Goal: Complete application form

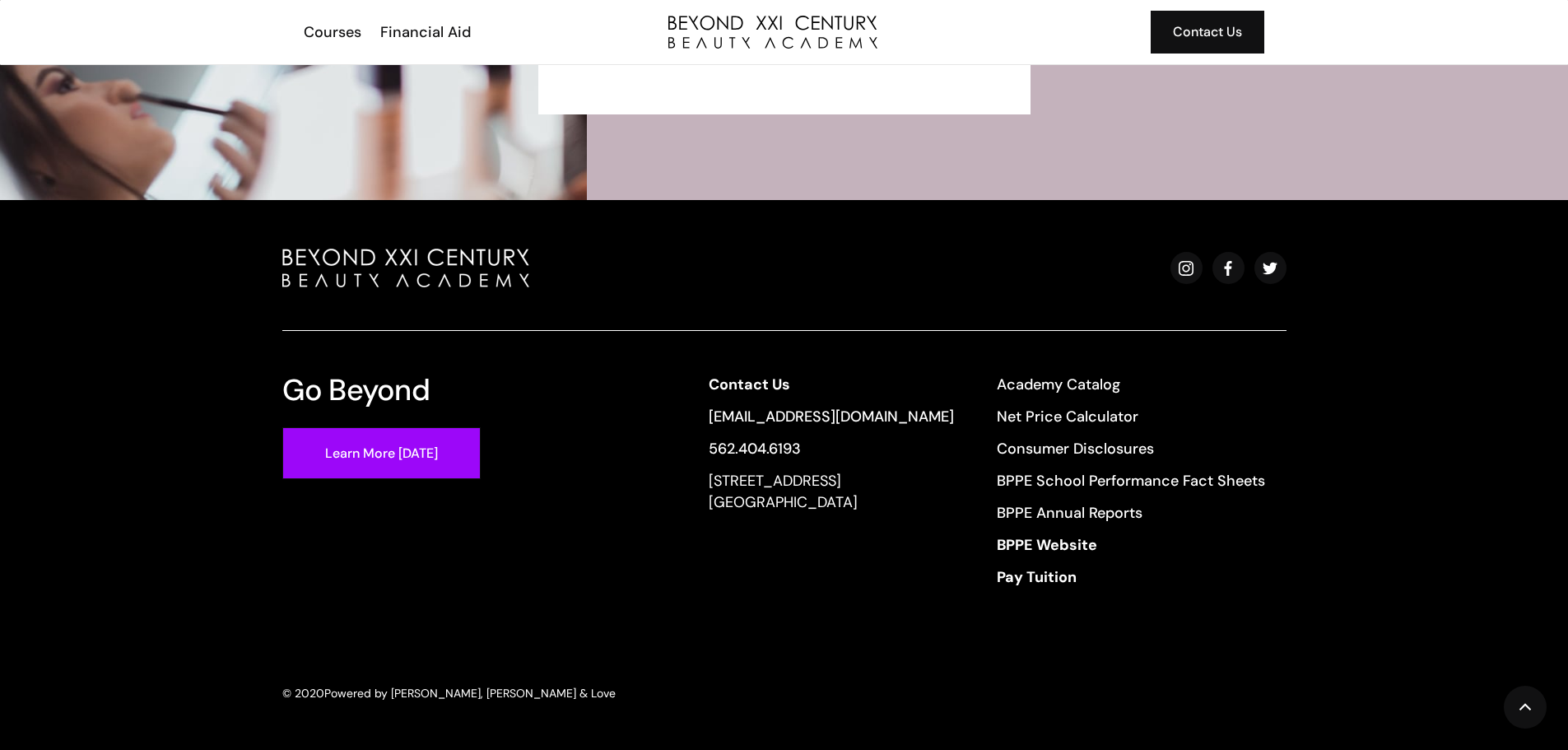
scroll to position [4413, 0]
click at [1079, 378] on link "Academy Catalog" at bounding box center [1131, 383] width 268 height 21
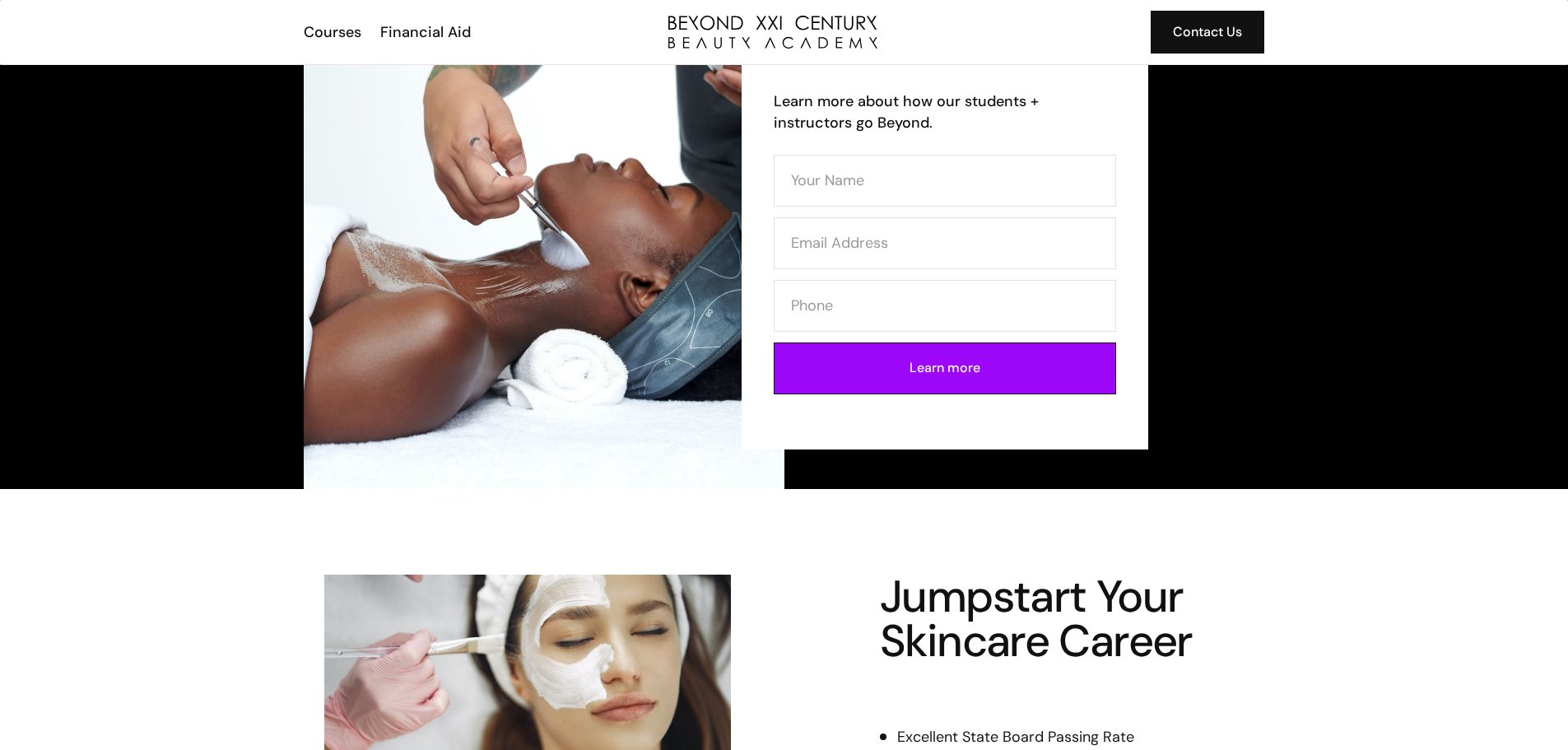
scroll to position [0, 0]
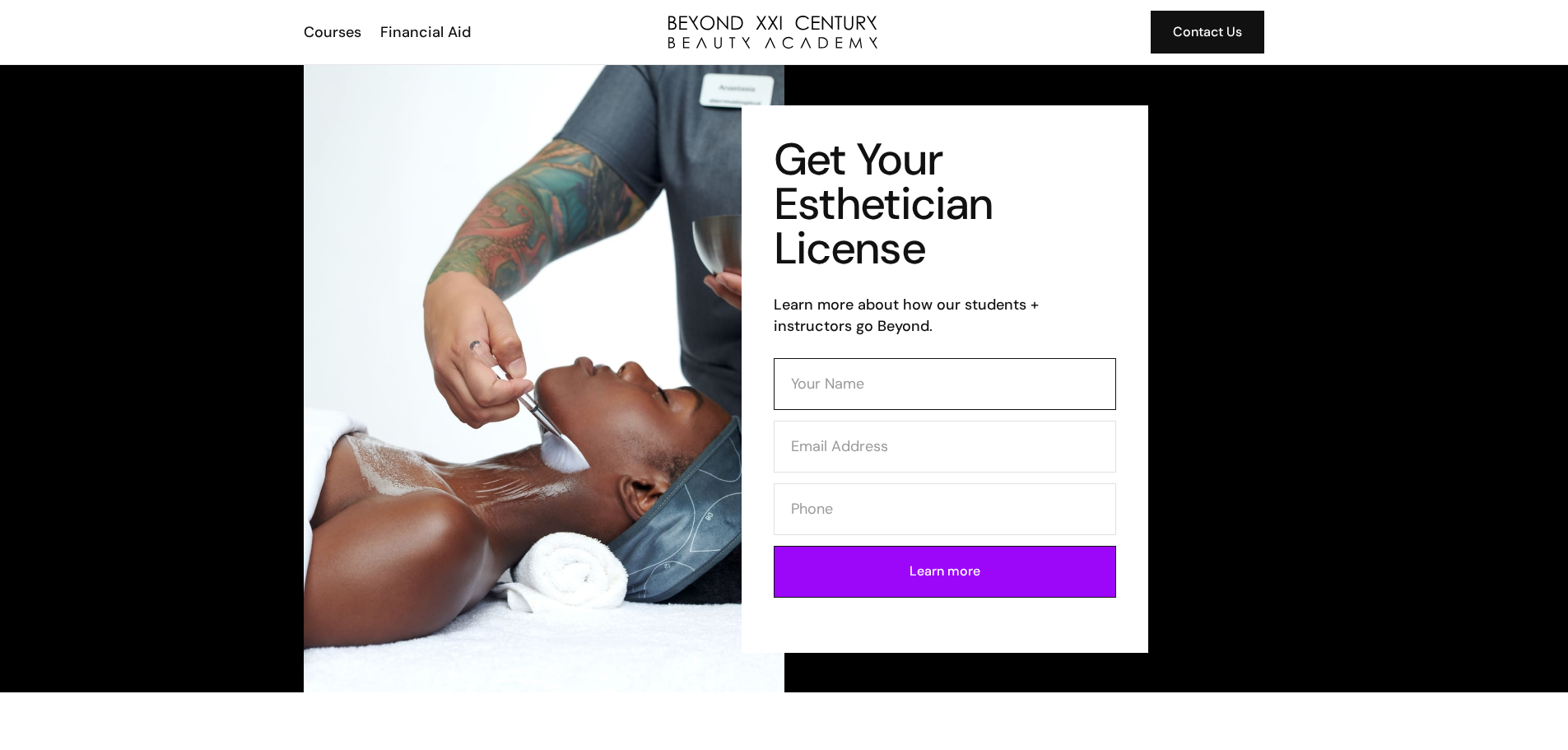
click at [899, 380] on input "Contact Form (Esthi)" at bounding box center [945, 383] width 343 height 52
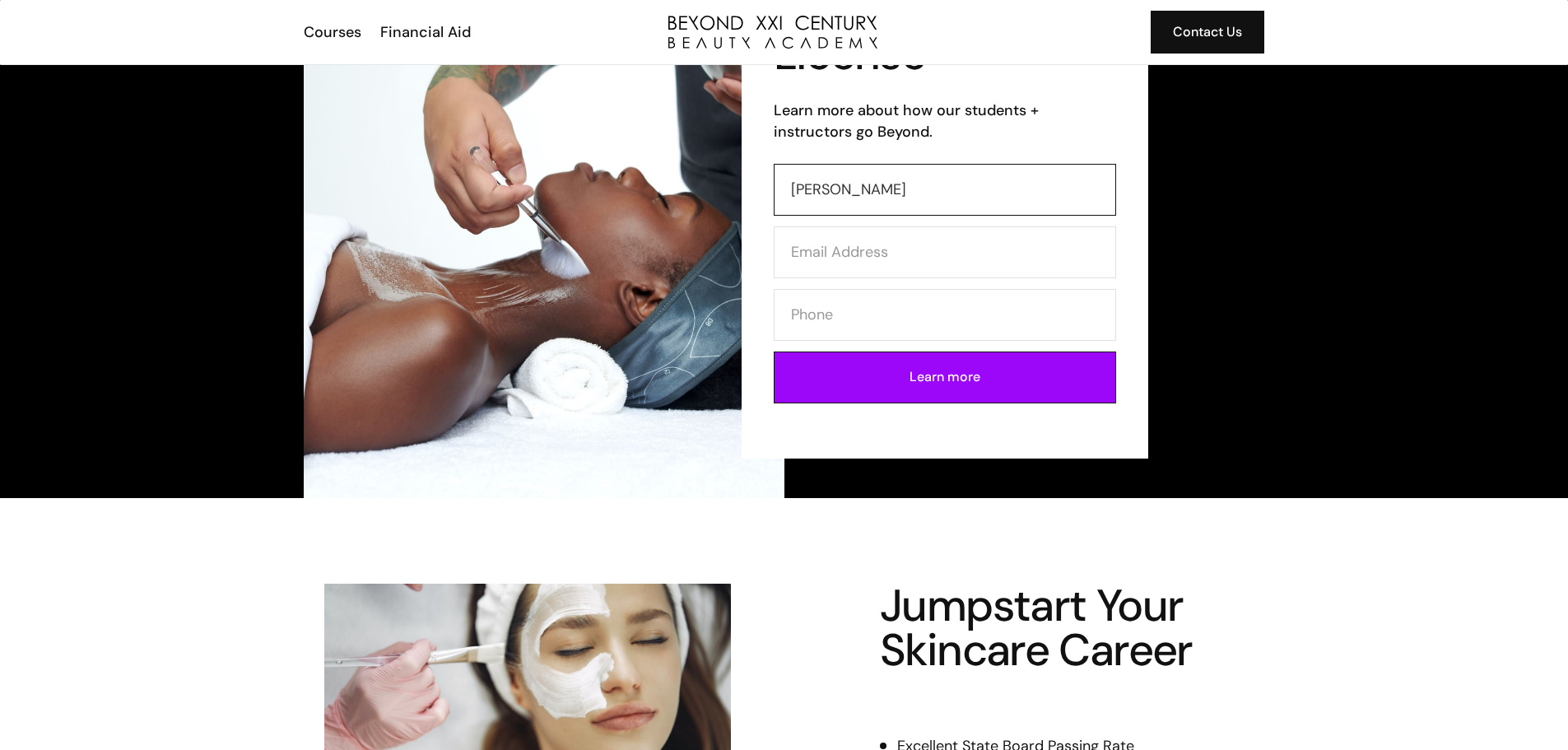
scroll to position [165, 0]
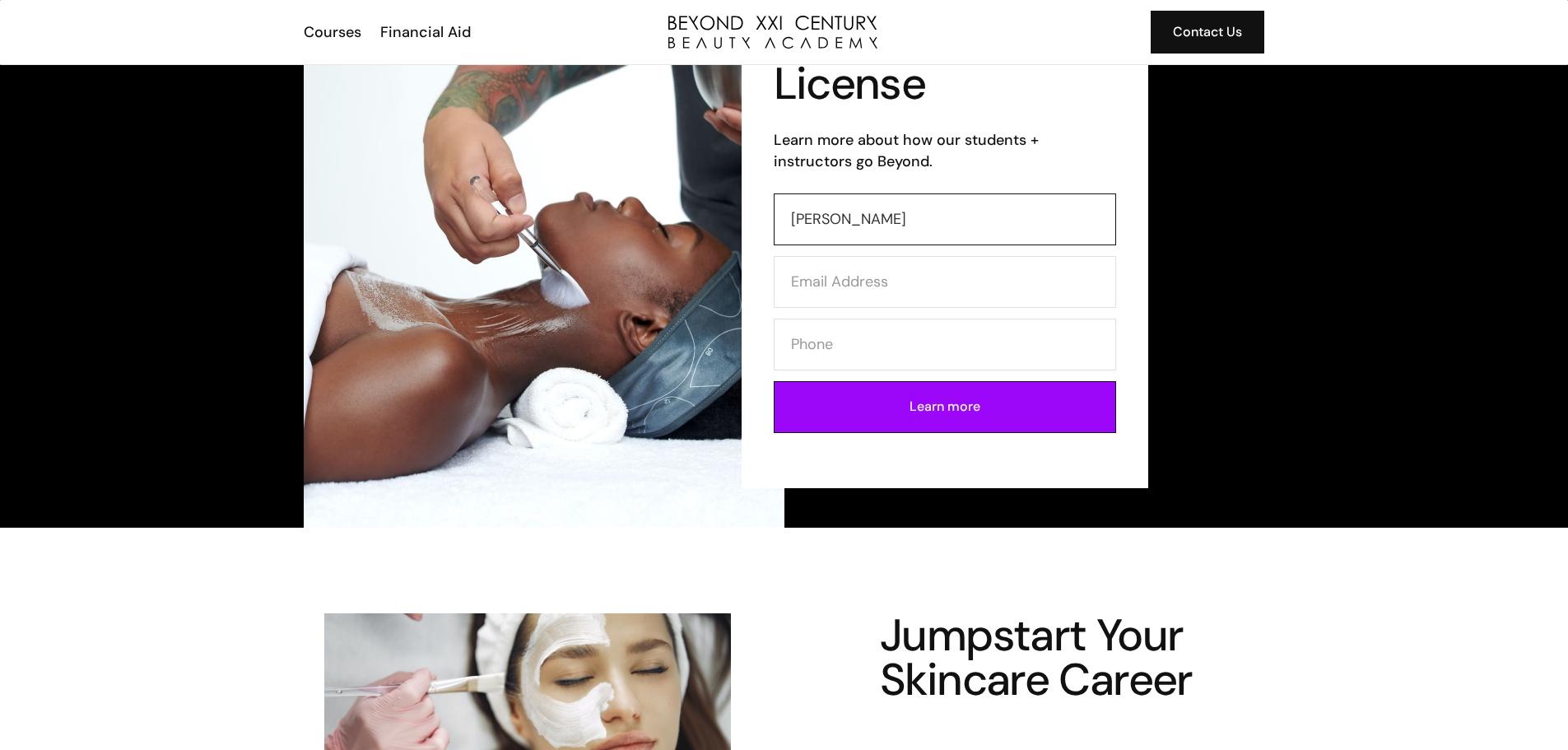
type input "Itzel Perez"
click at [949, 295] on input "Contact Form (Esthi)" at bounding box center [945, 282] width 343 height 52
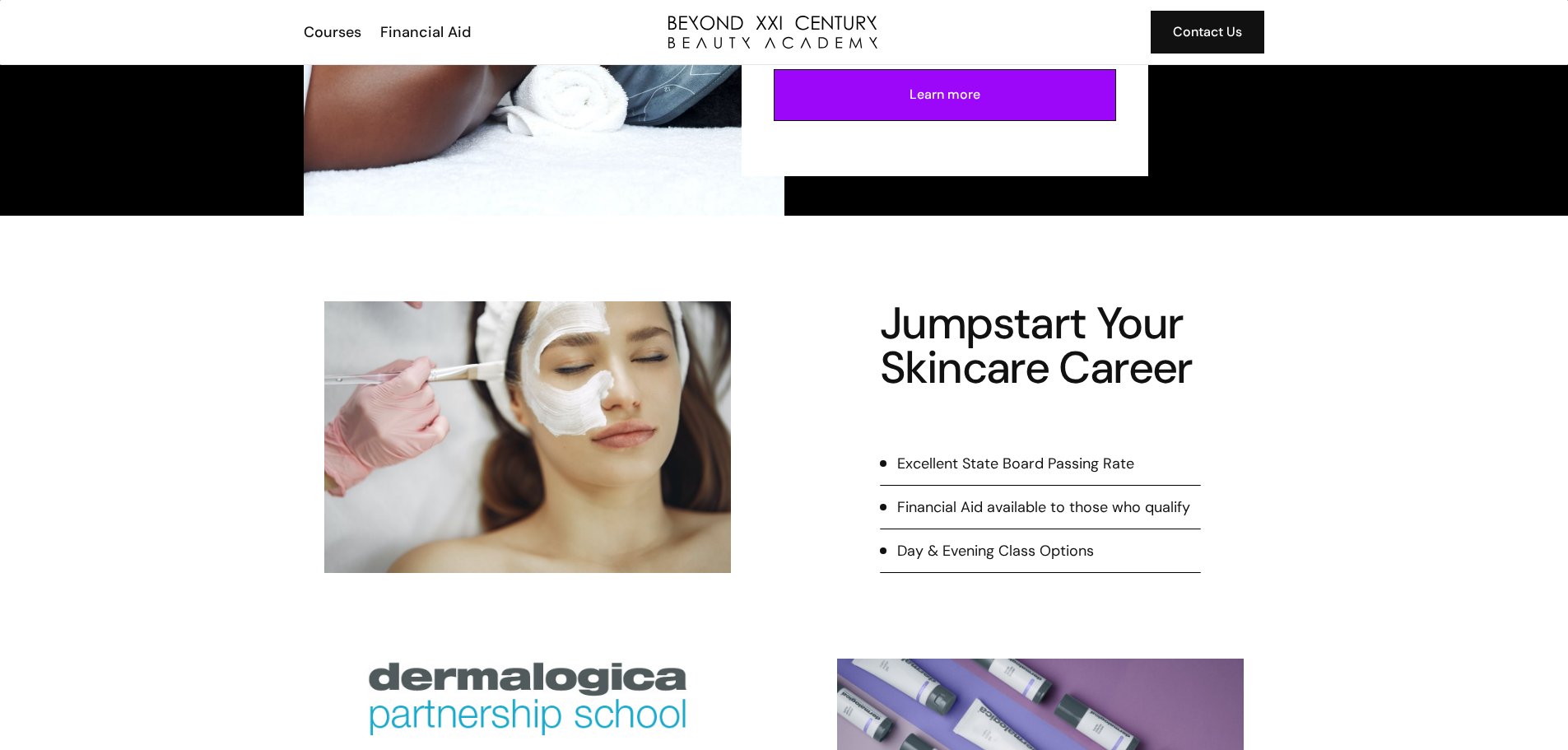
scroll to position [0, 0]
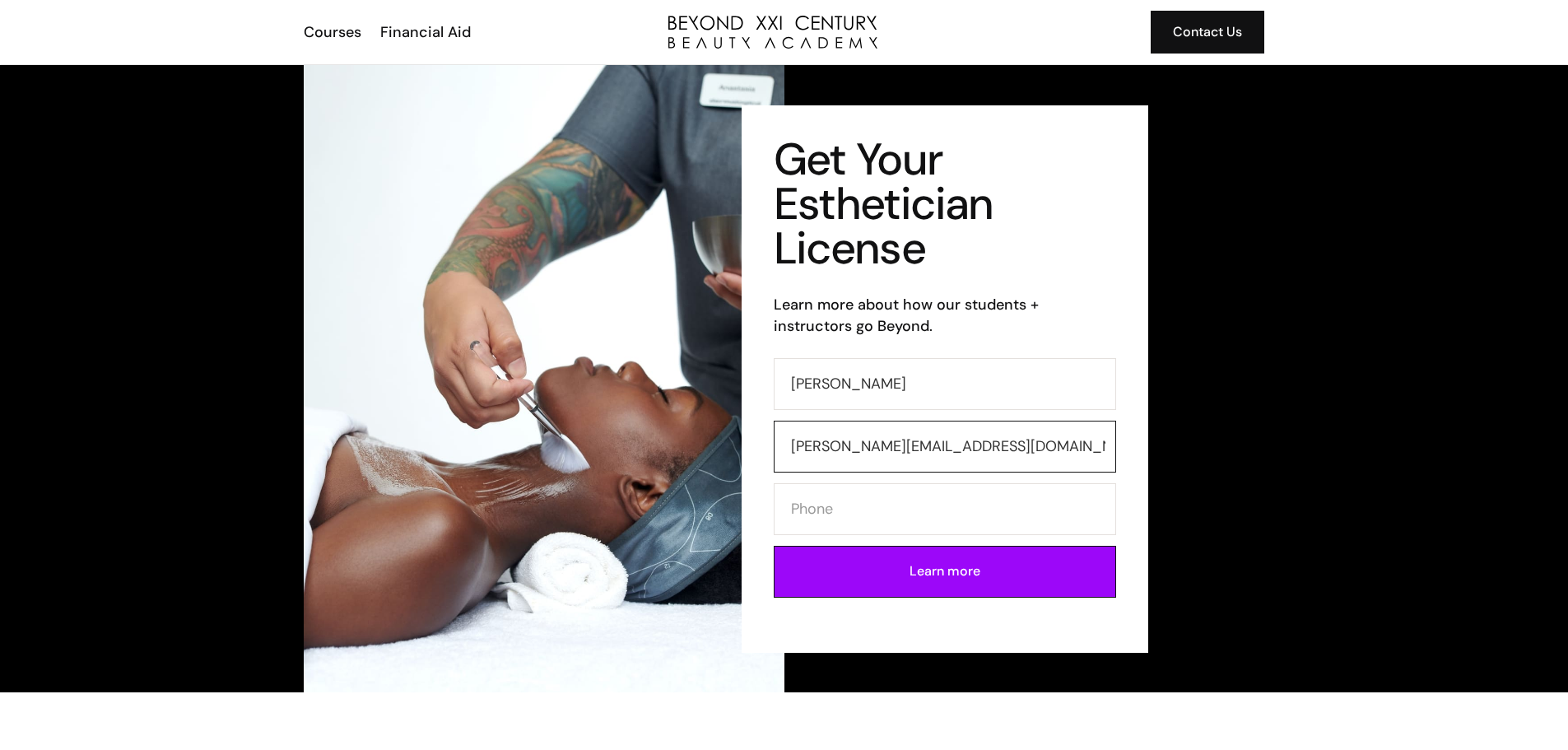
type input "itzel@centrocha.org"
click at [897, 507] on input "Contact Form (Esthi)" at bounding box center [945, 508] width 343 height 52
type input "562-794-3148"
click at [935, 565] on input "Learn more" at bounding box center [945, 571] width 343 height 52
type input "Please wait..."
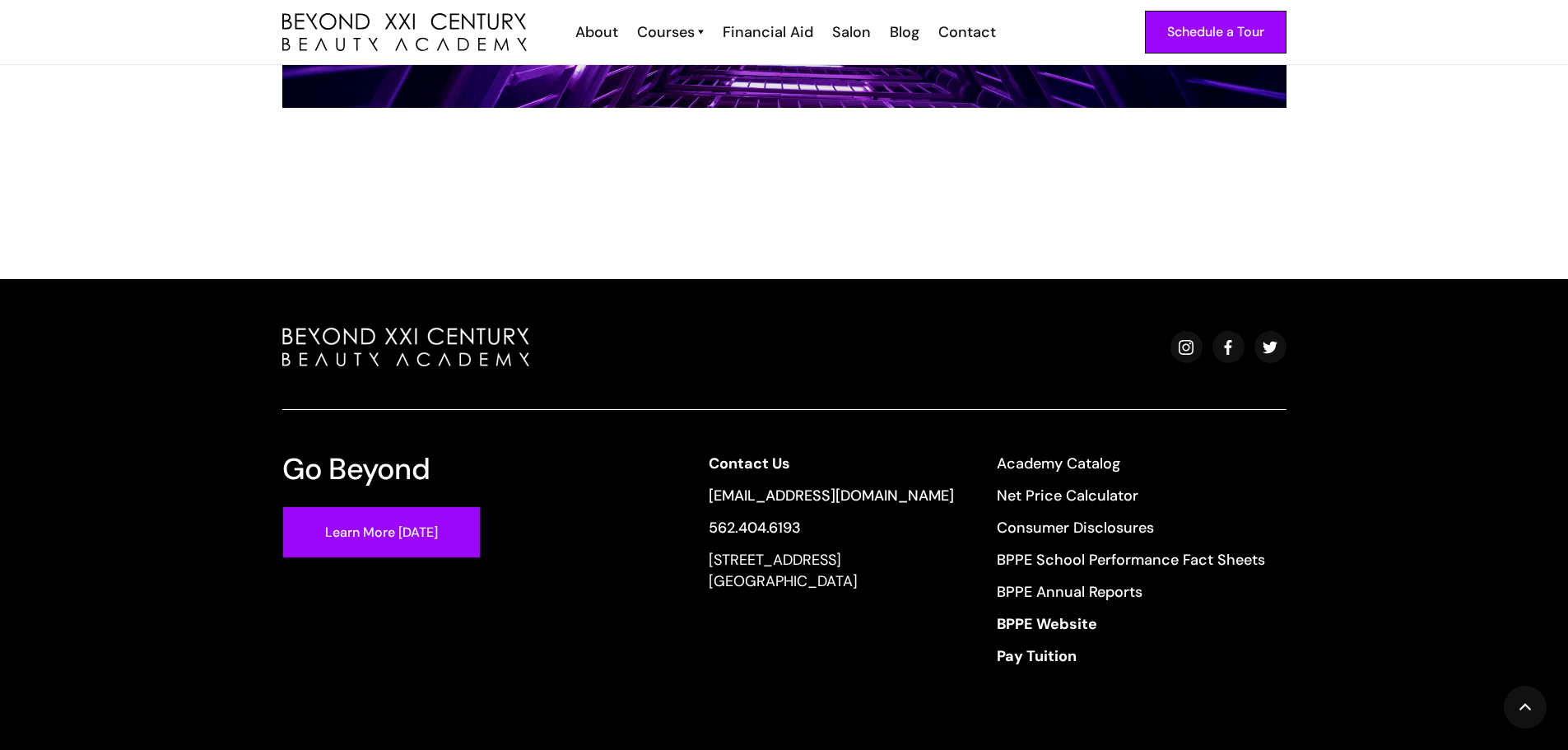
scroll to position [499, 0]
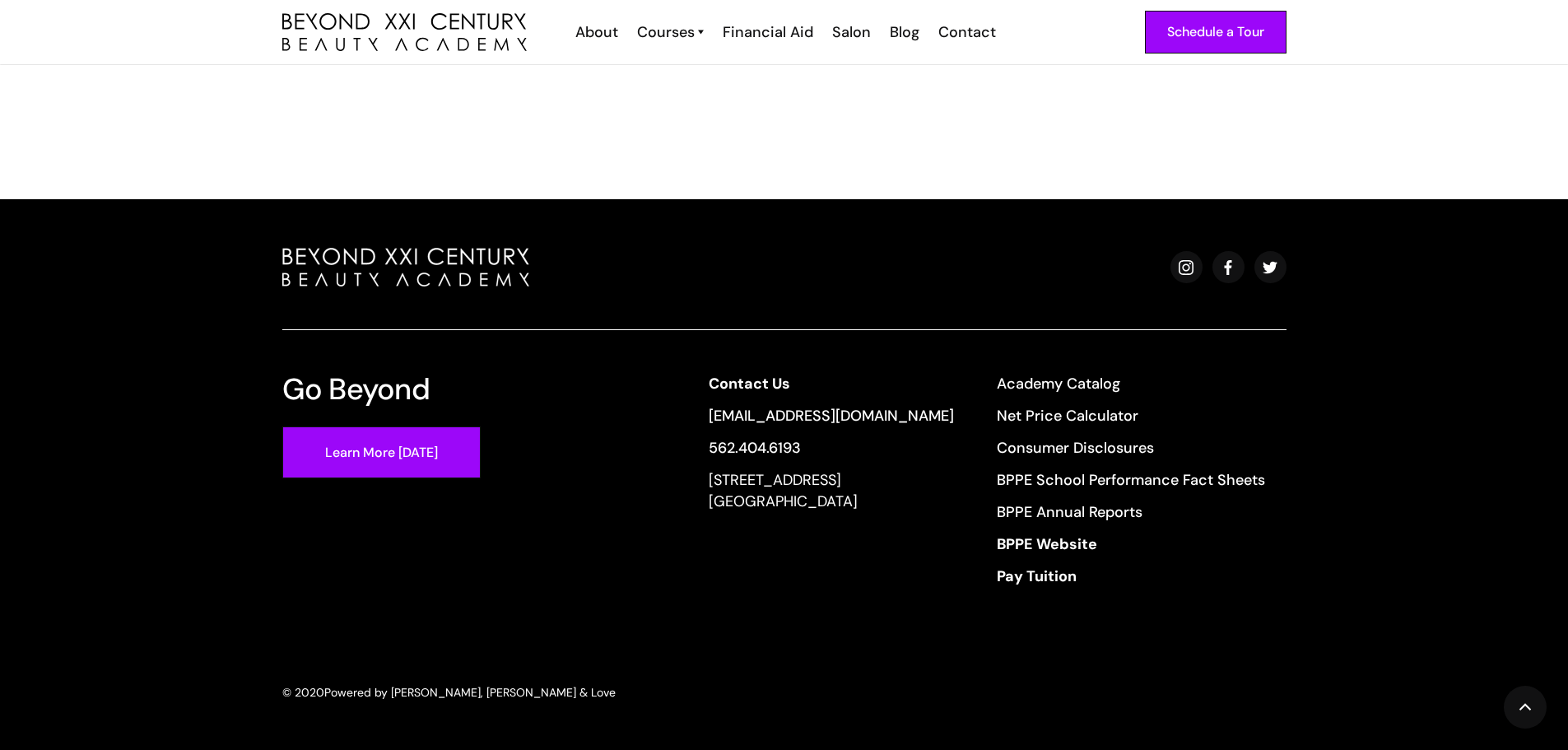
drag, startPoint x: 720, startPoint y: 479, endPoint x: 921, endPoint y: 506, distance: 202.8
click at [921, 506] on div "13640 Imperial Highway, Suite 6,7,8 Santa Fe Springs, CA 90670" at bounding box center [831, 490] width 245 height 42
copy div "13640 Imperial Highway, Suite 6,7,8 Santa Fe Springs, CA 90670"
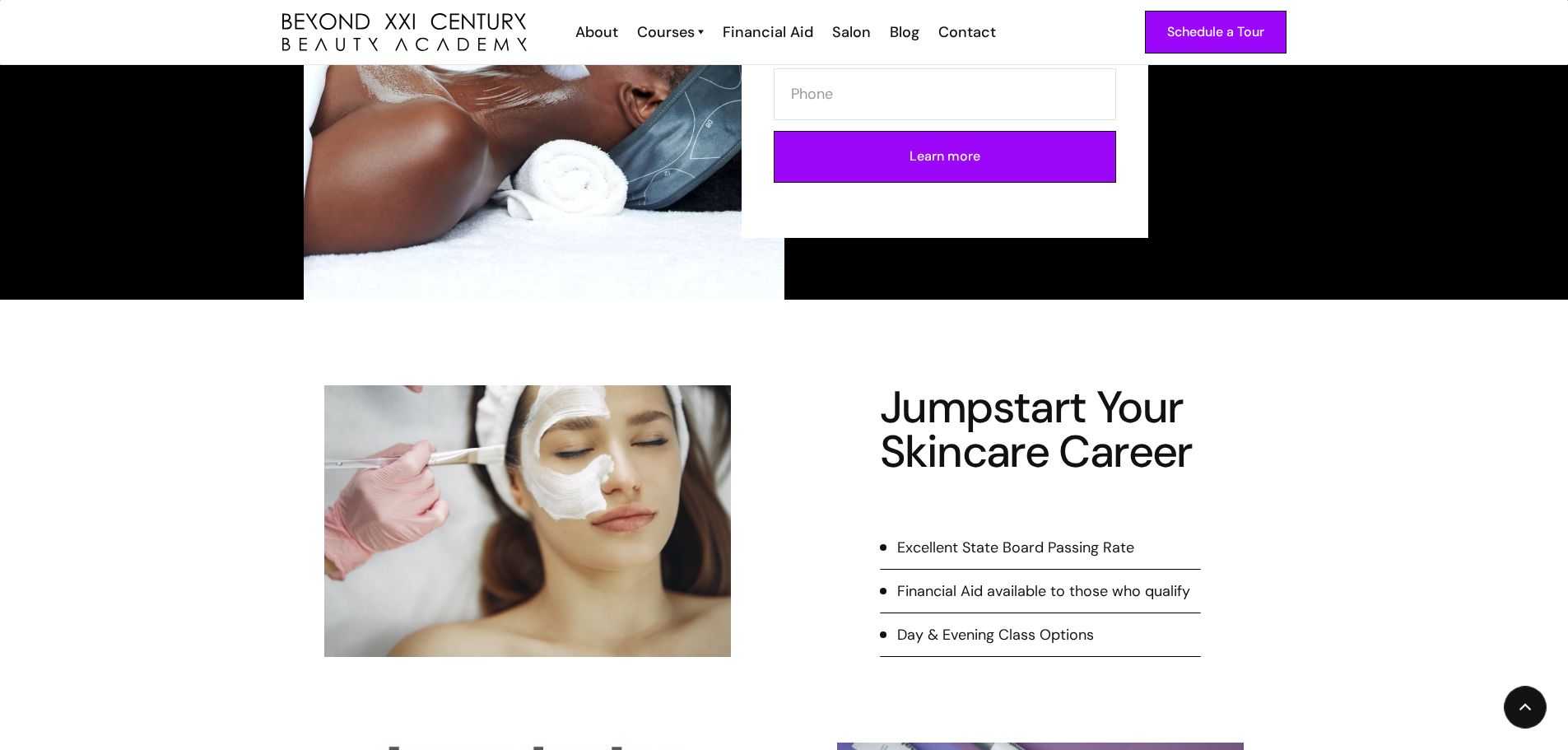
scroll to position [494, 0]
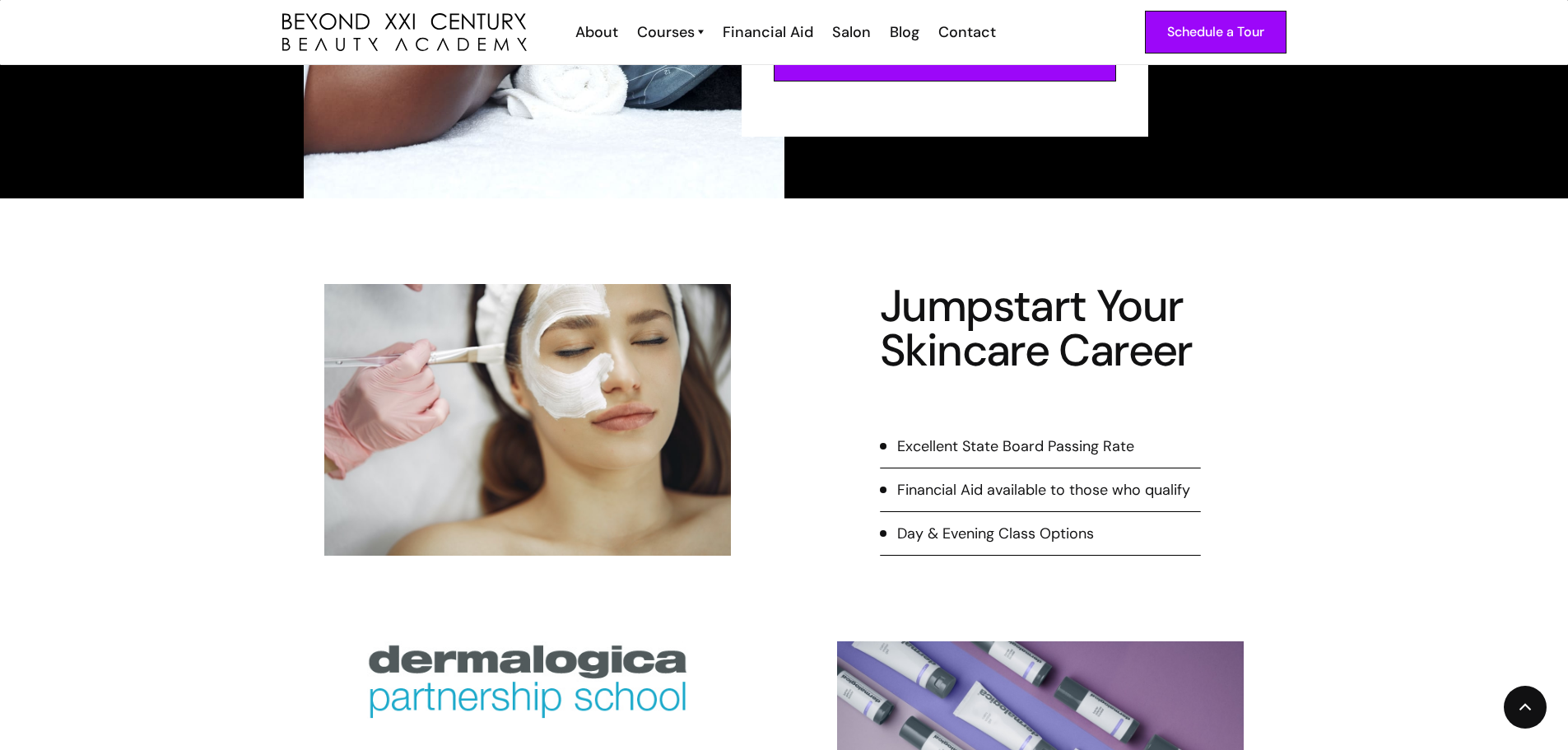
click at [948, 444] on div "Excellent State Board Passing Rate" at bounding box center [1015, 445] width 237 height 21
click at [955, 490] on div "Financial Aid available to those who qualify" at bounding box center [1043, 490] width 293 height 21
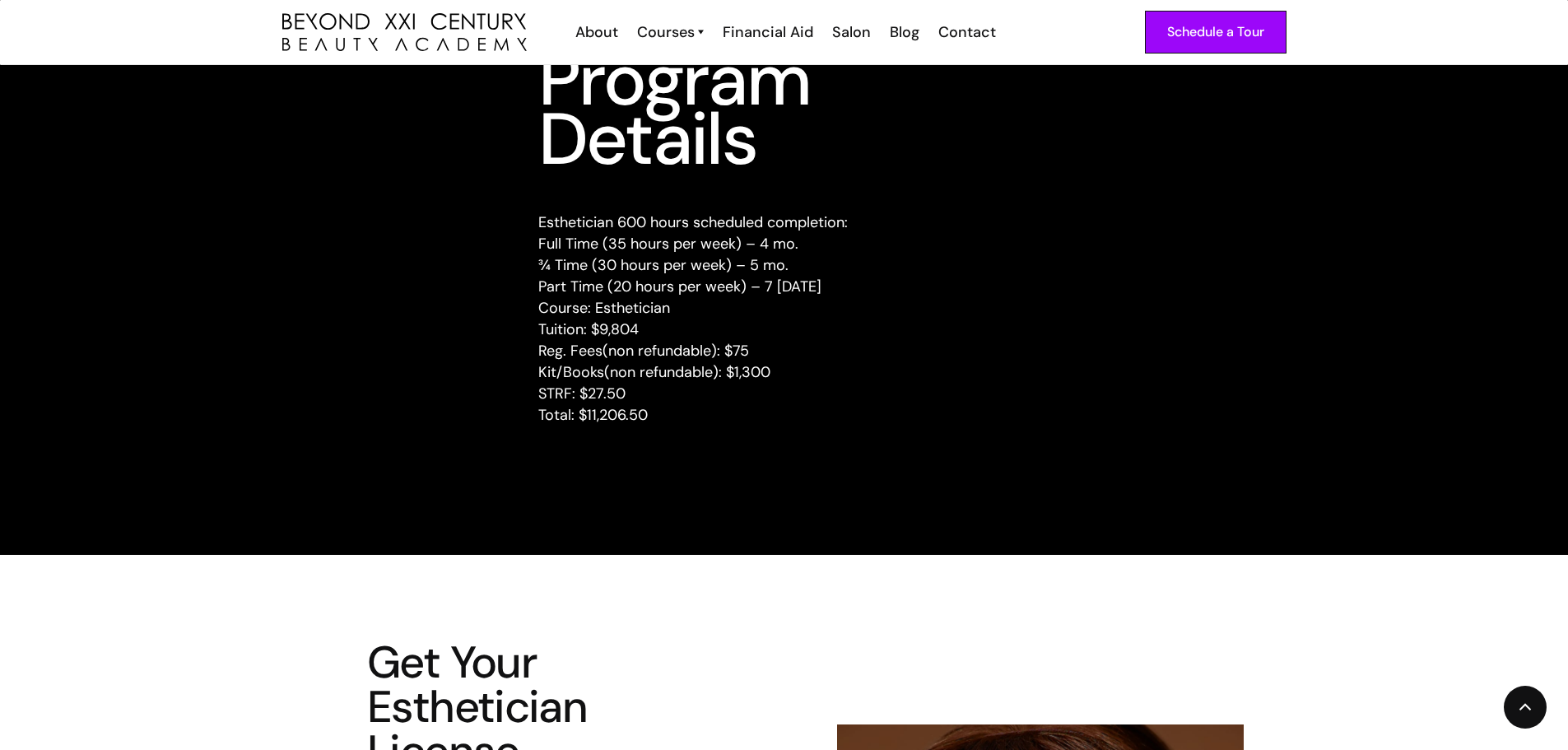
scroll to position [2140, 0]
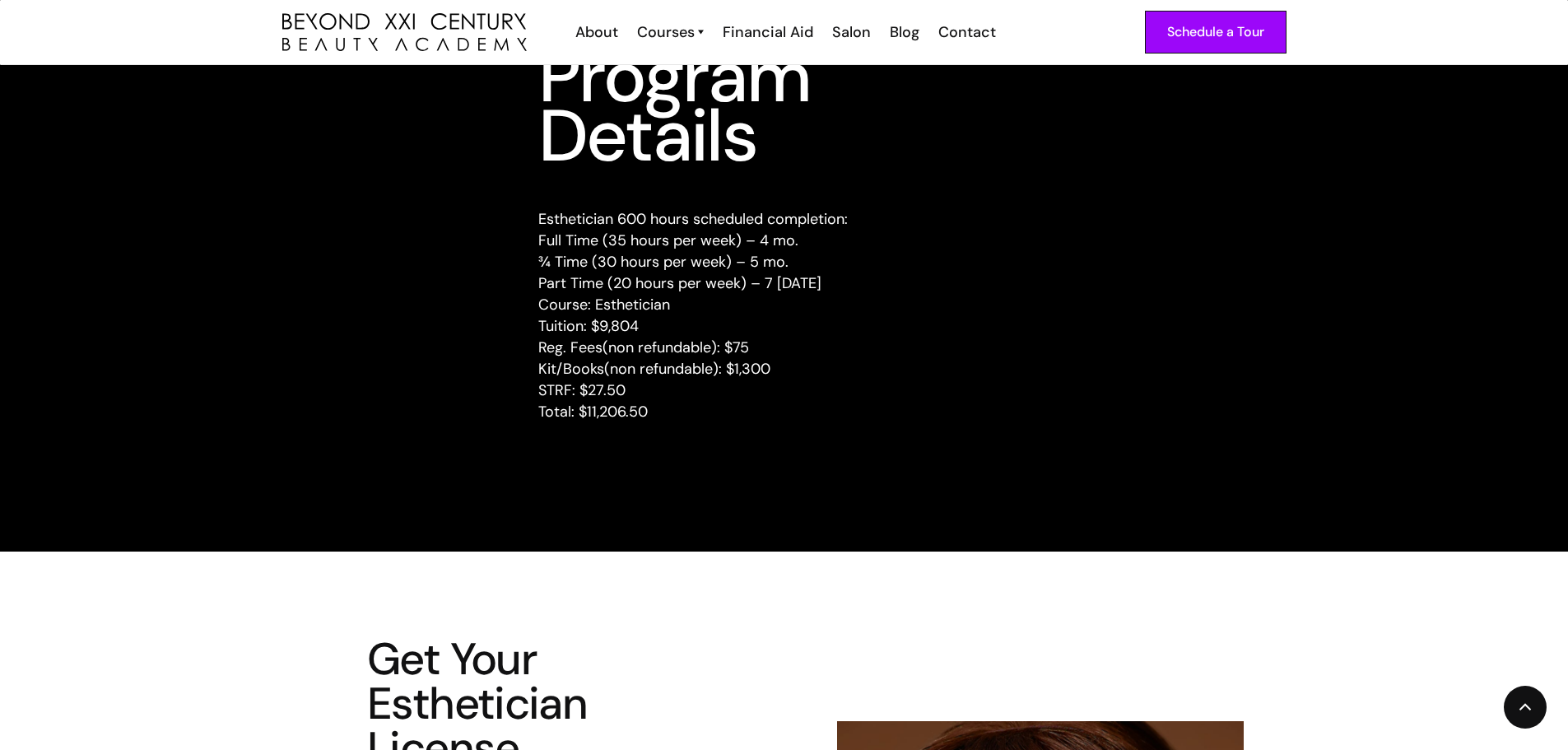
click at [786, 260] on p "Esthetician 600 hours scheduled completion: Full Time (35 hours per week) – 4 m…" at bounding box center [784, 315] width 492 height 214
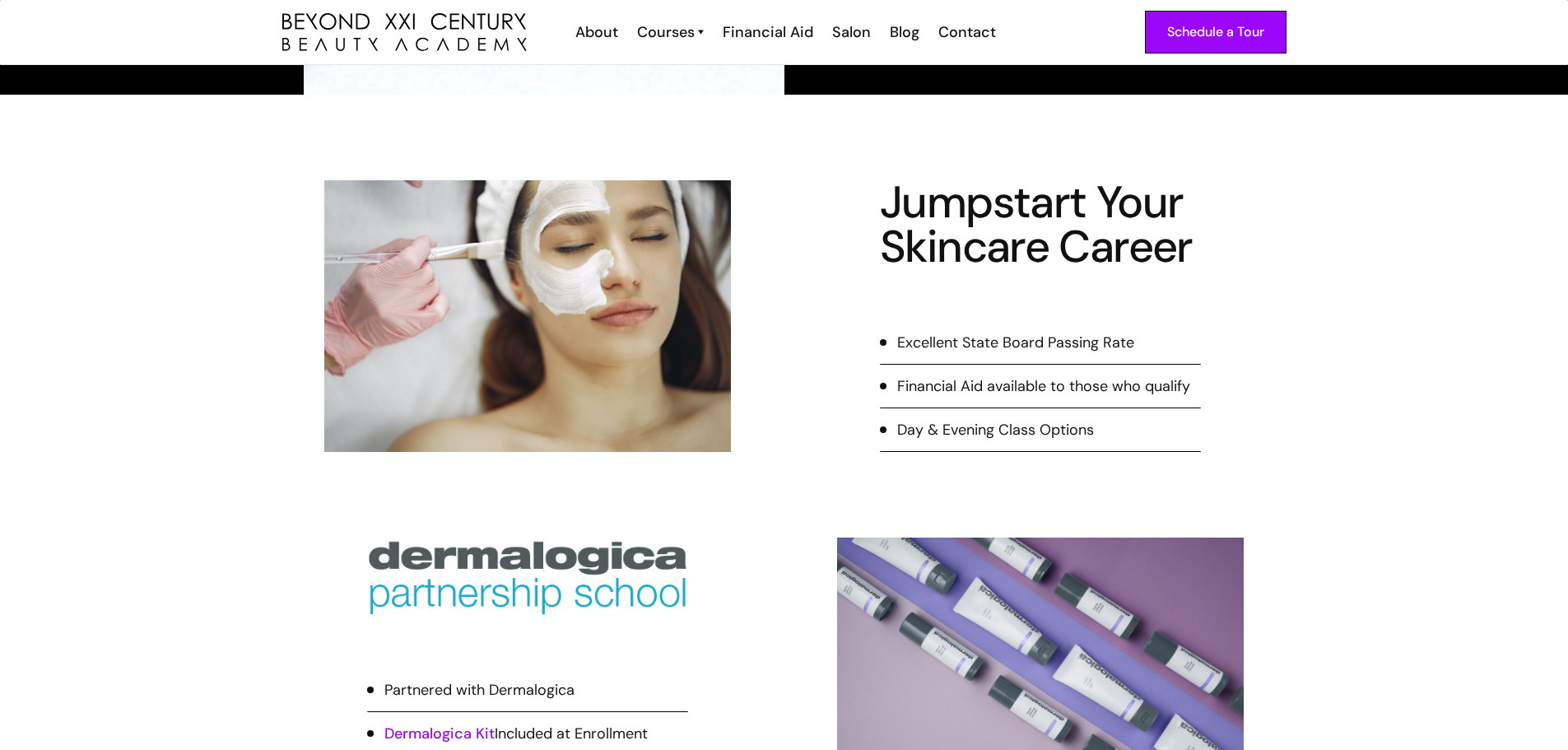
scroll to position [411, 0]
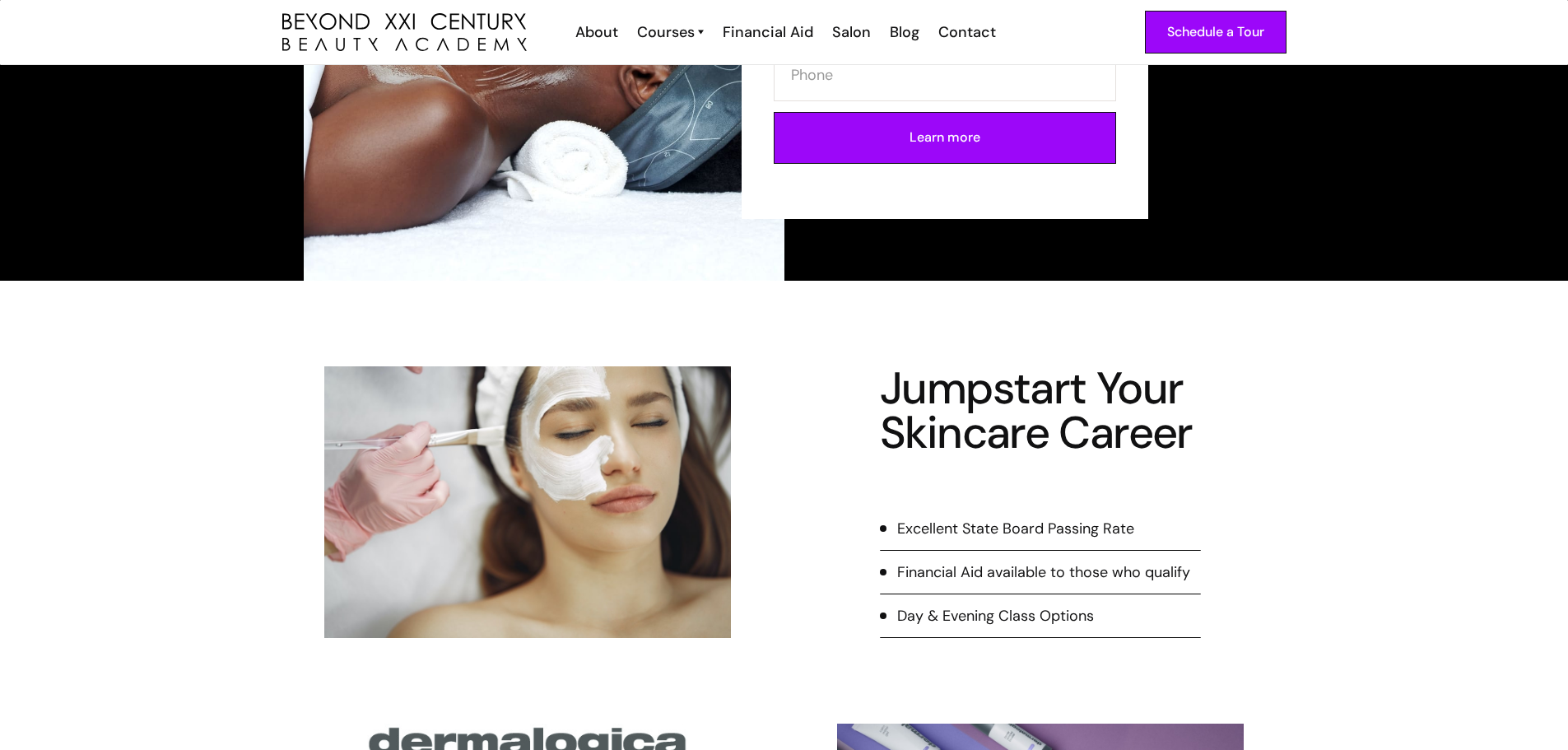
click at [950, 613] on div "Day & Evening Class Options" at bounding box center [995, 615] width 197 height 21
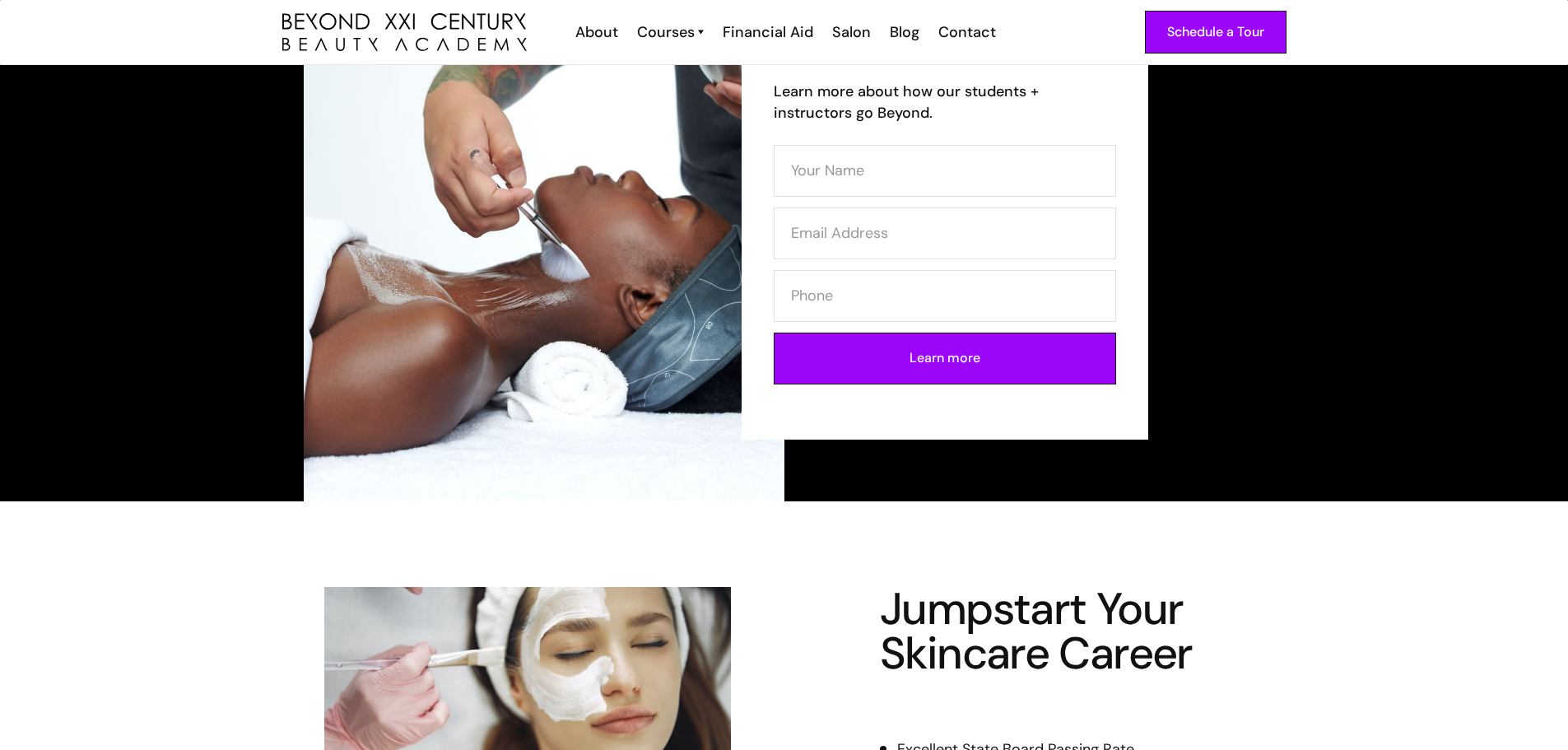
scroll to position [0, 0]
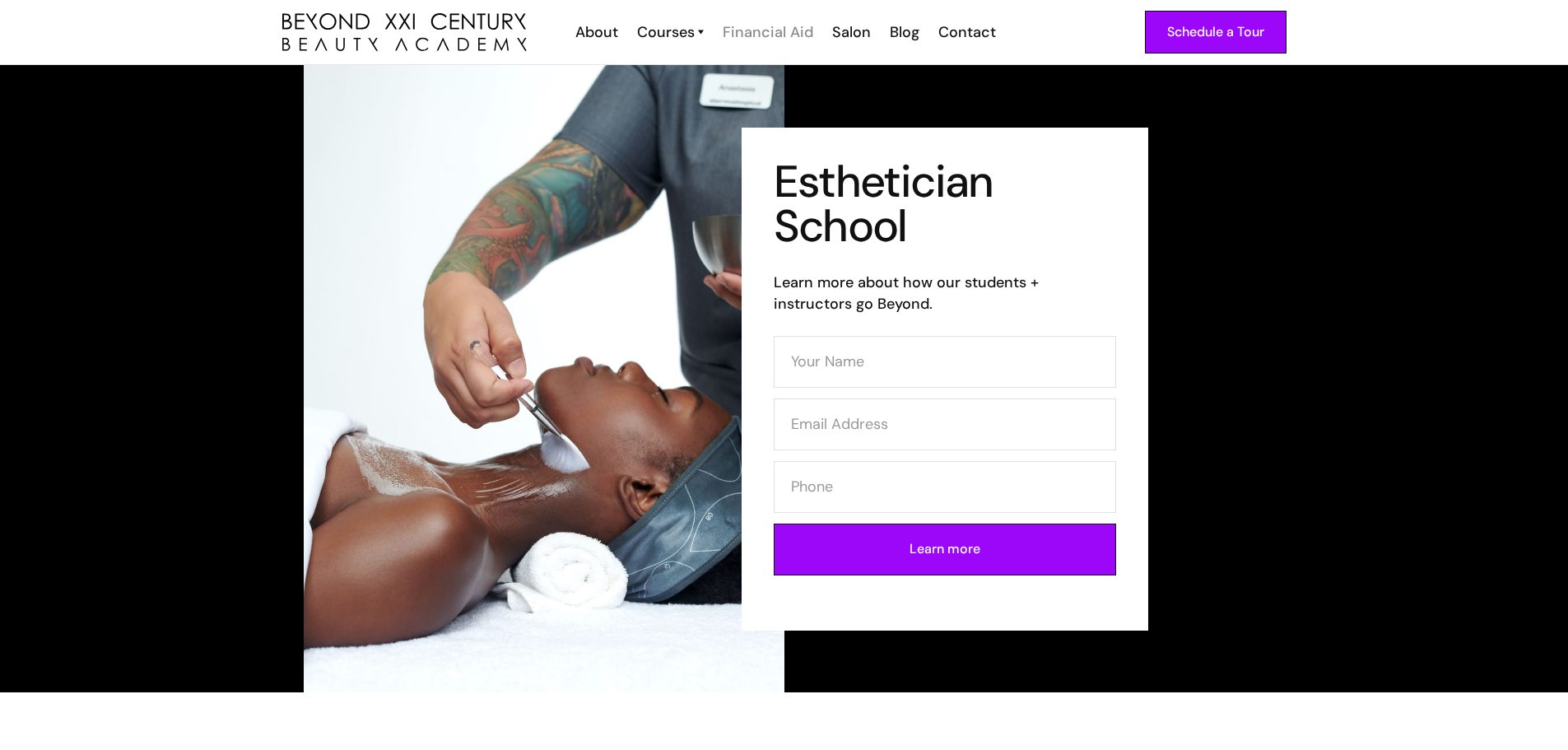
click at [755, 29] on div "Financial Aid" at bounding box center [768, 31] width 91 height 21
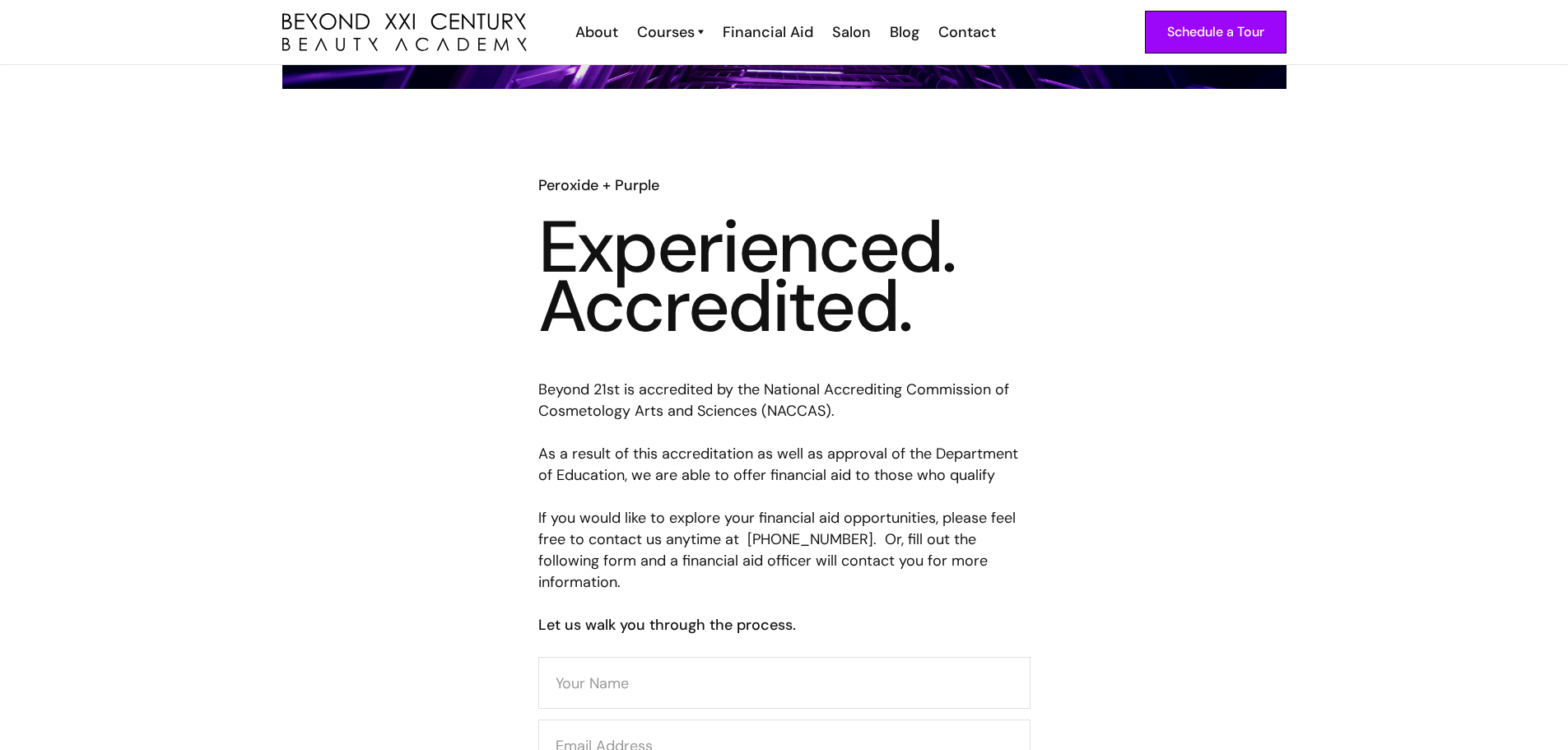
scroll to position [411, 0]
click at [849, 41] on div "Salon" at bounding box center [852, 31] width 39 height 21
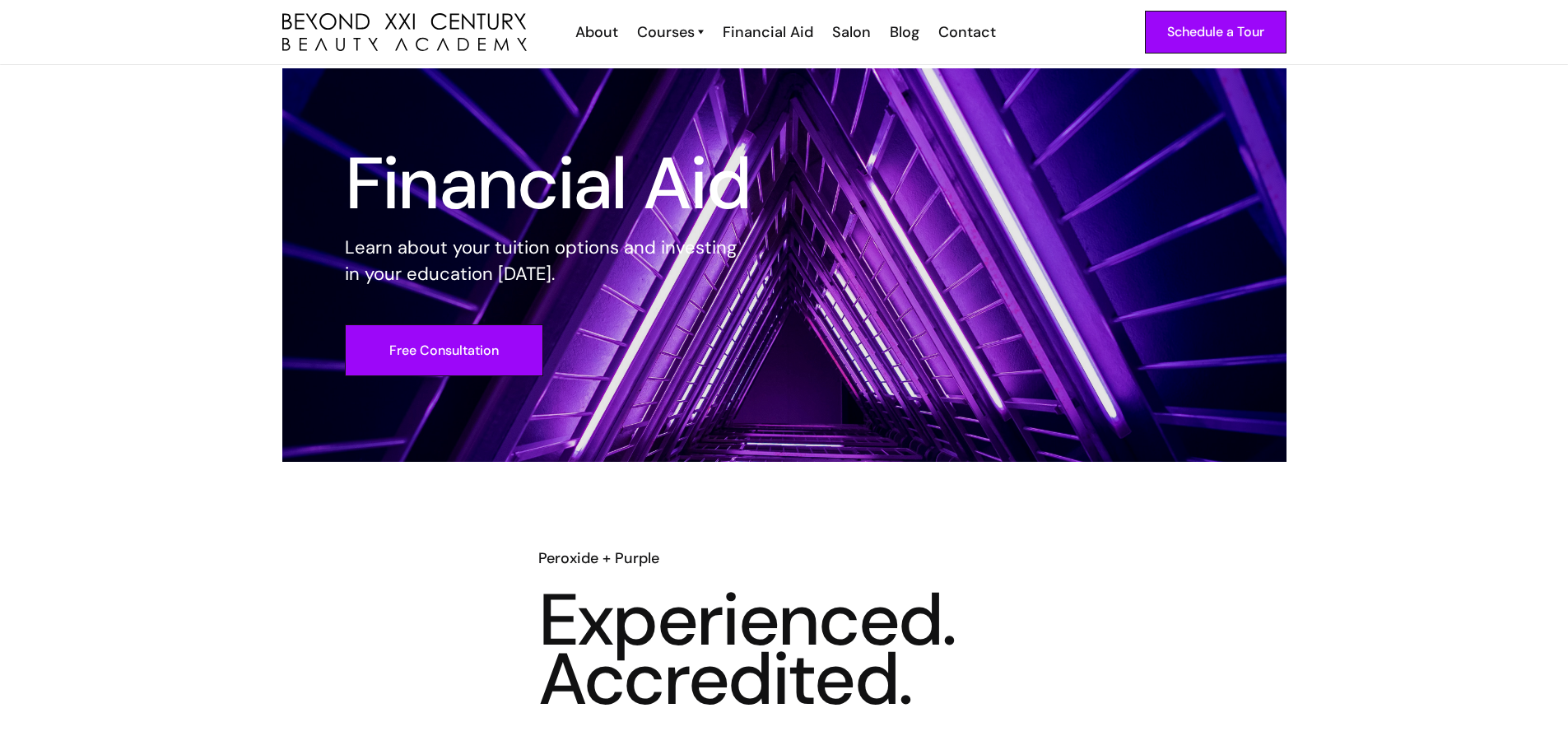
scroll to position [0, 0]
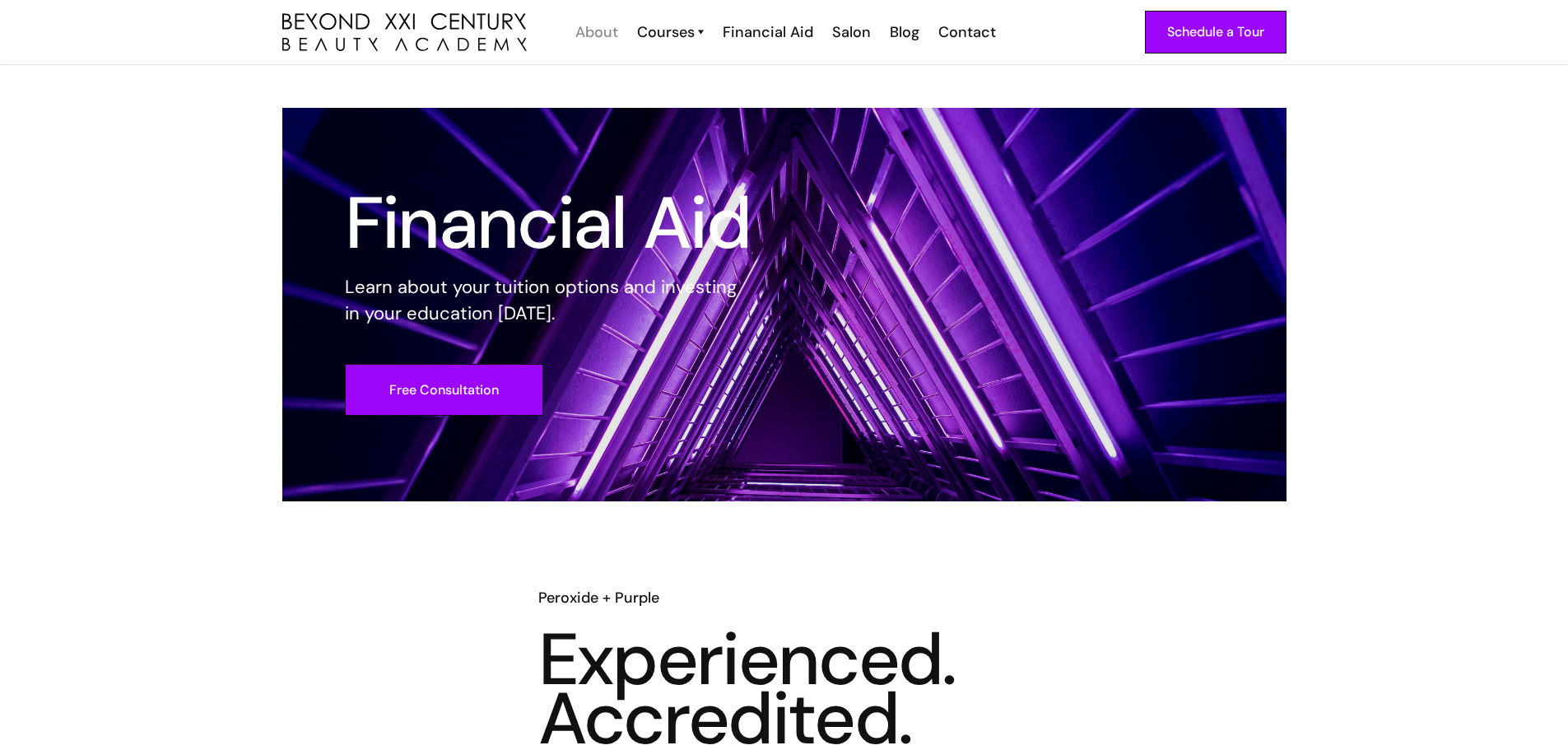
click at [593, 34] on div "About" at bounding box center [596, 31] width 42 height 21
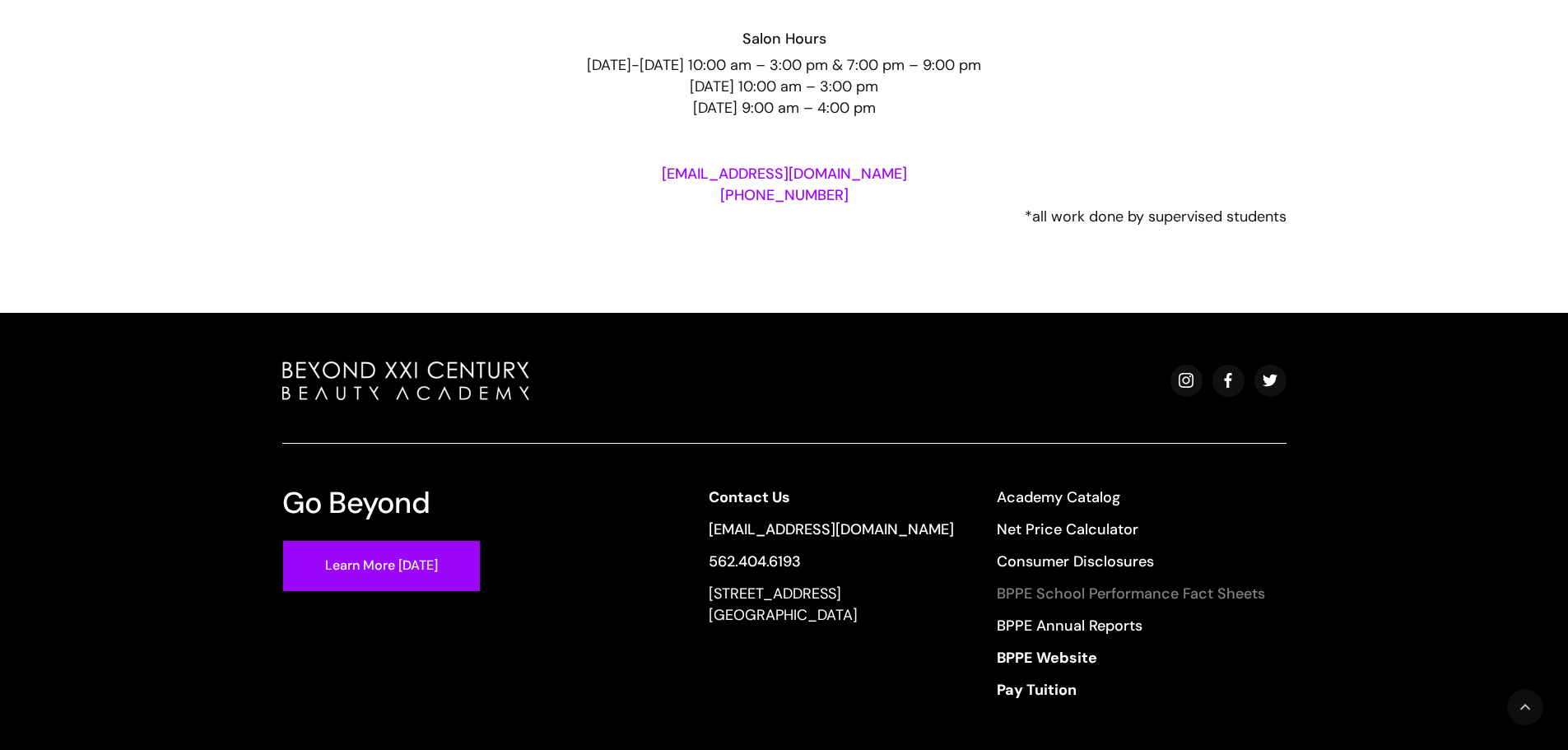
scroll to position [3059, 0]
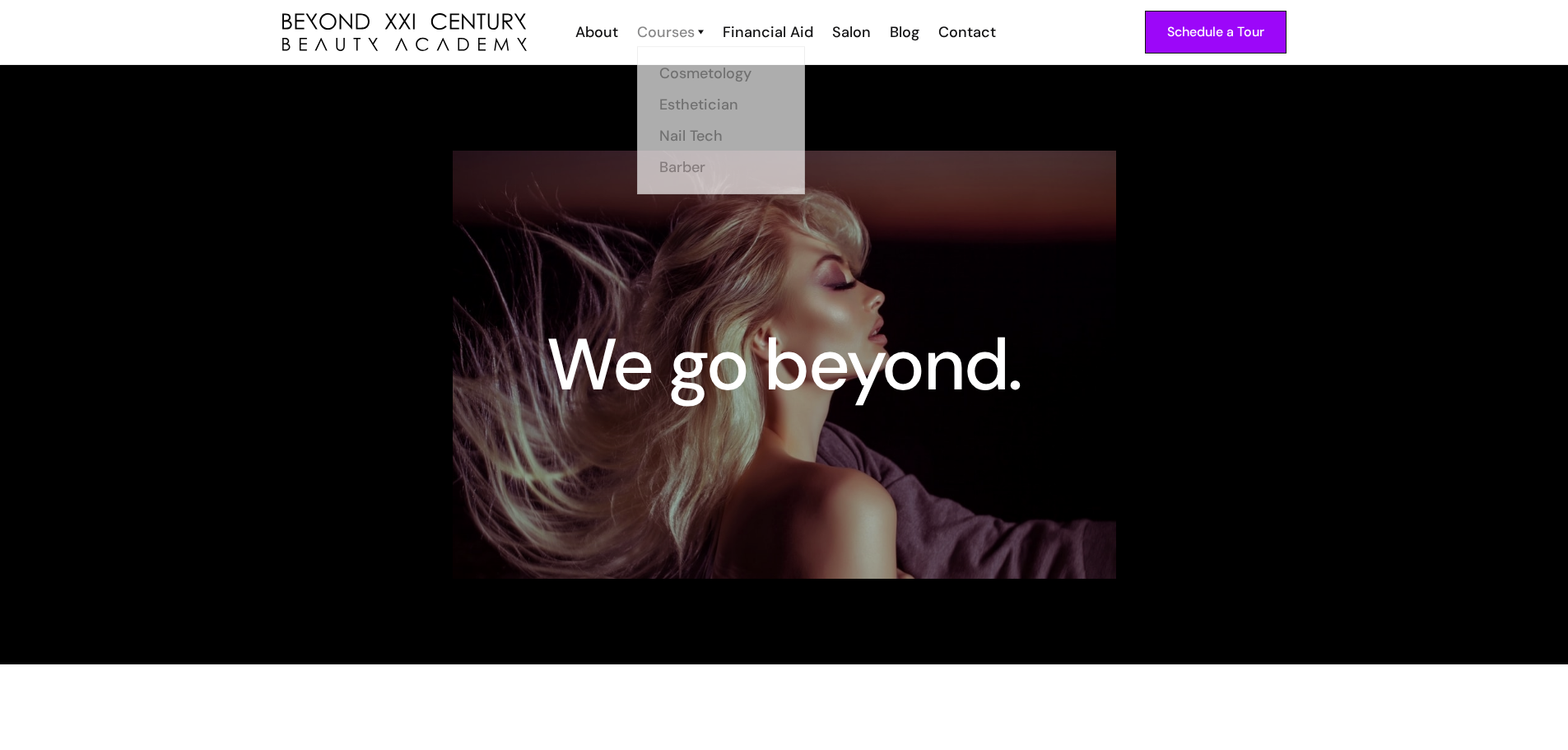
click at [694, 31] on div "Courses" at bounding box center [666, 31] width 58 height 21
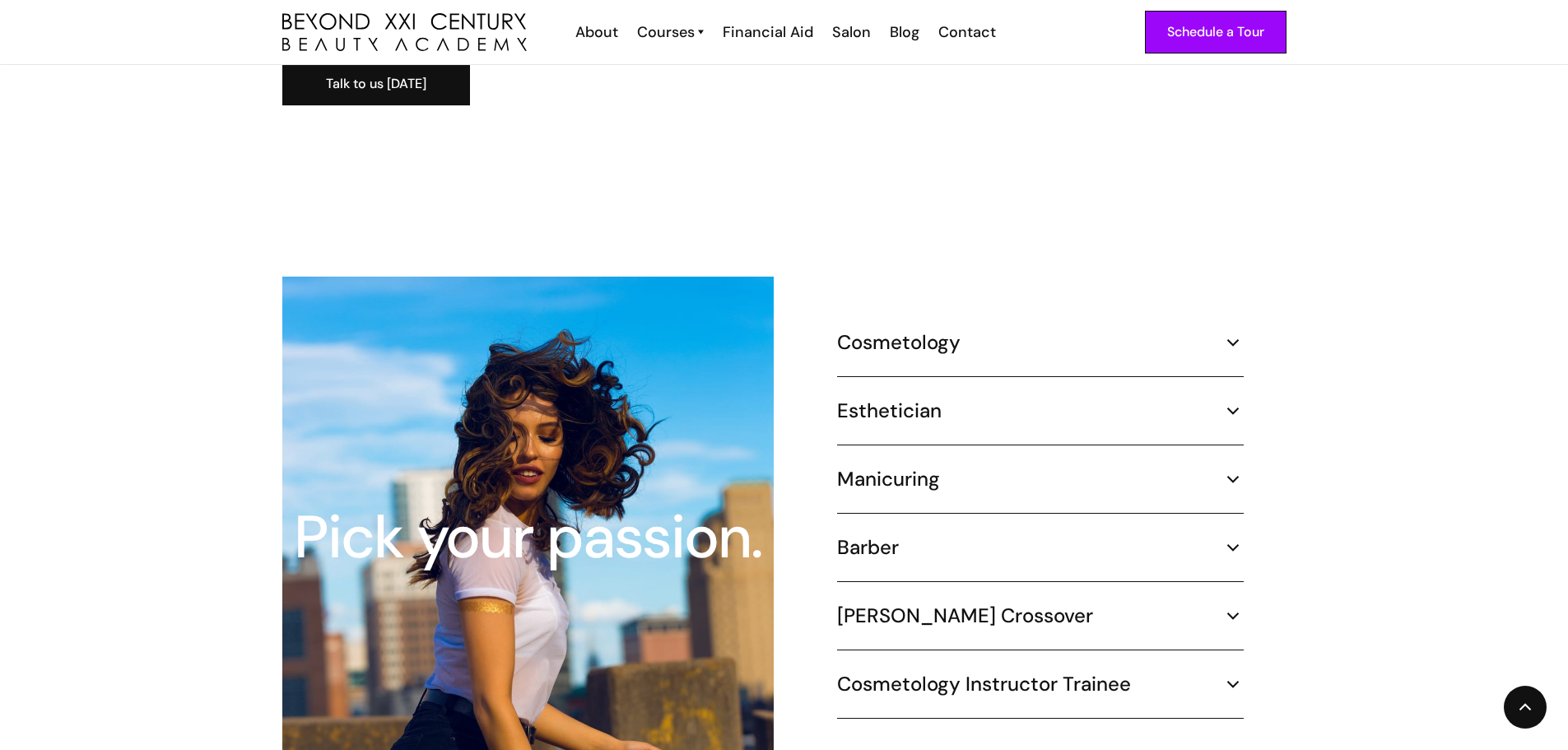
scroll to position [1399, 0]
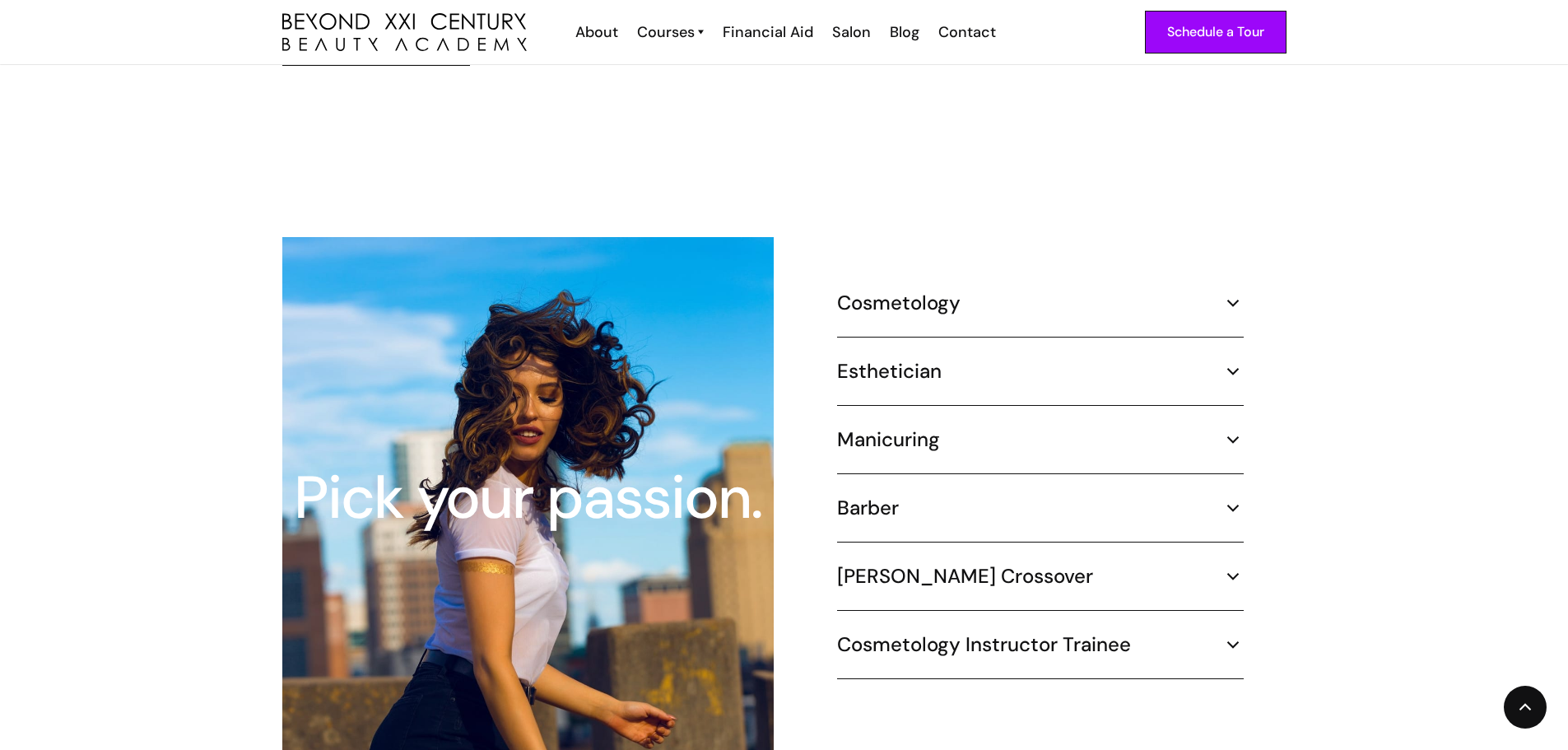
click at [1224, 361] on img at bounding box center [1232, 371] width 21 height 21
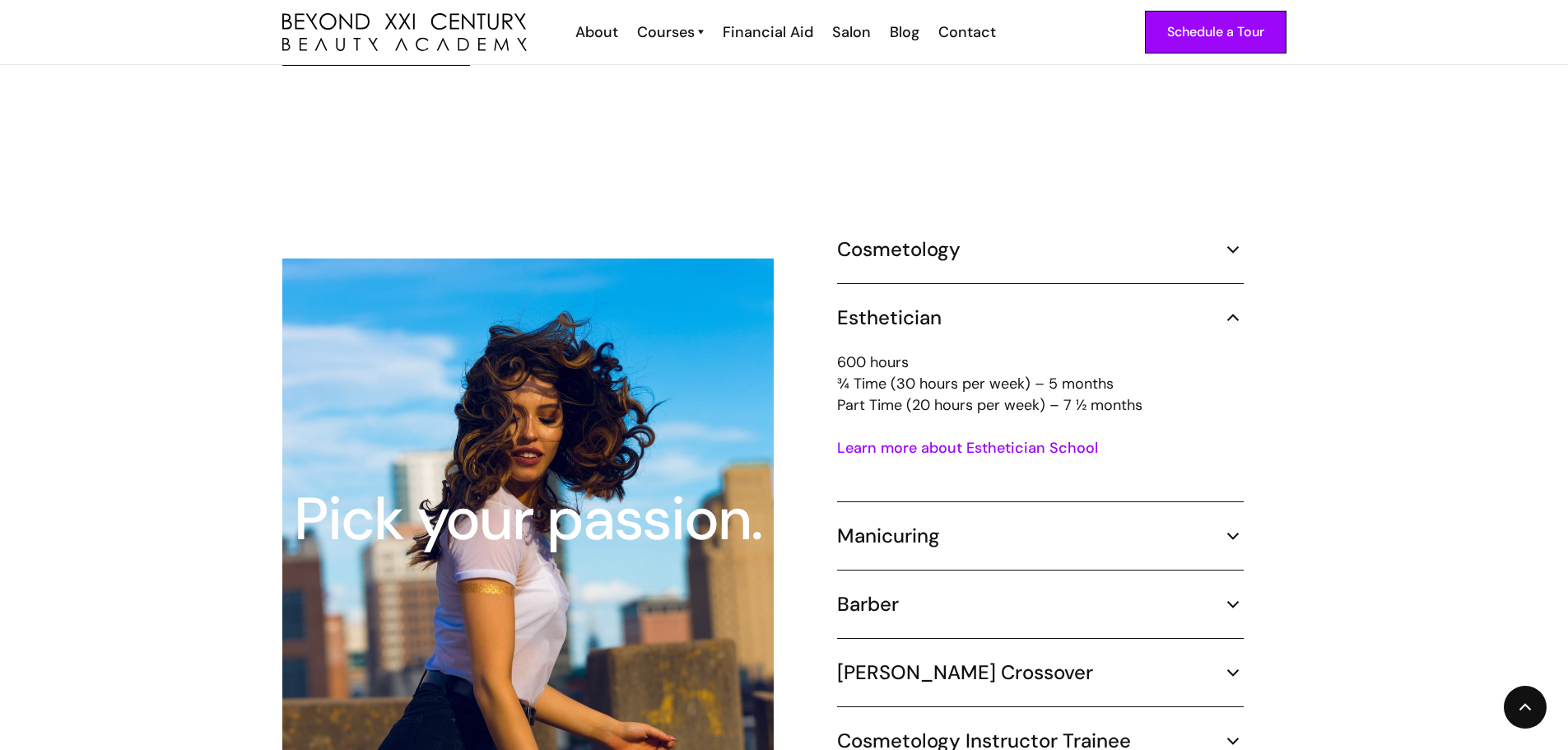
click at [971, 438] on link "Learn more about Esthetician School" at bounding box center [966, 447] width 260 height 20
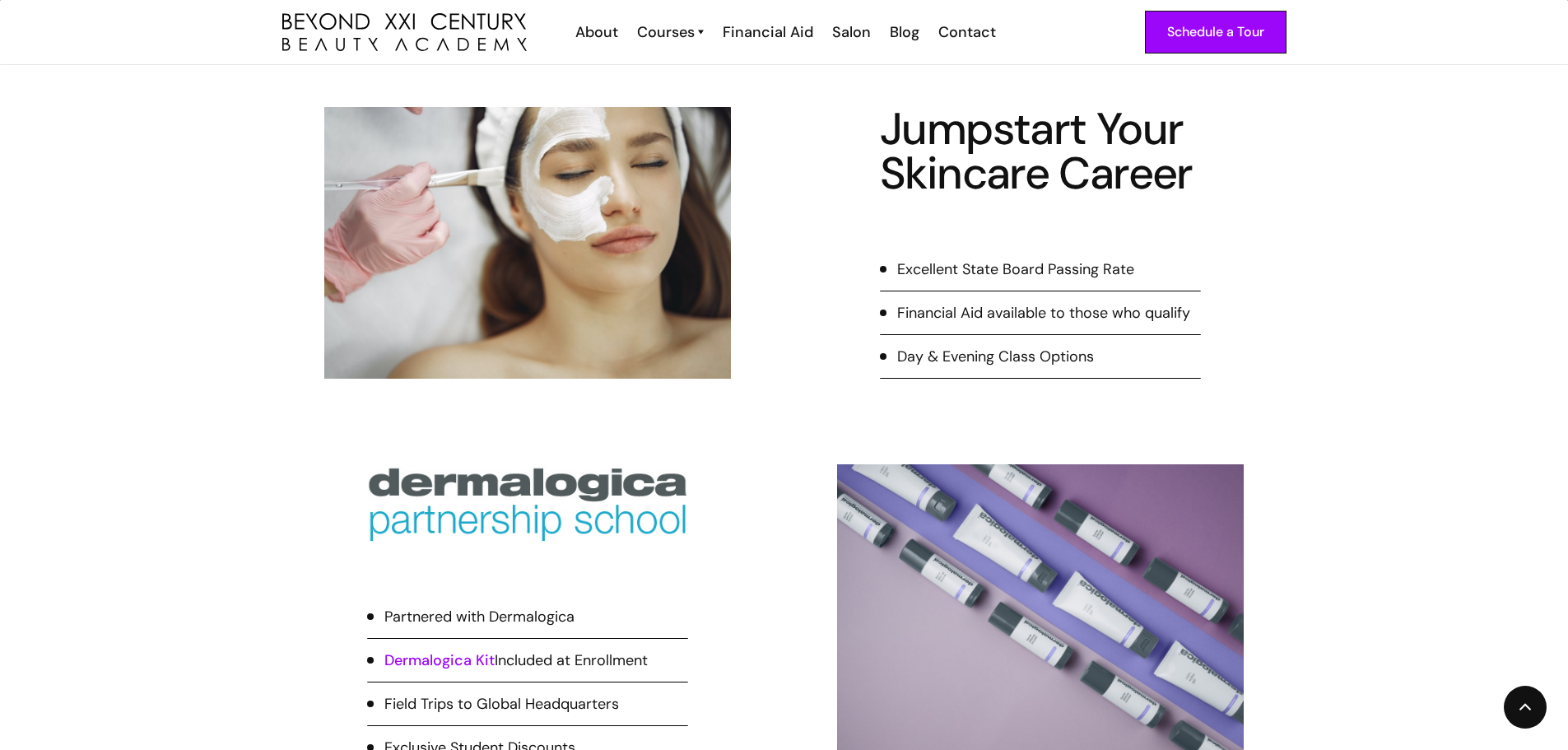
scroll to position [823, 0]
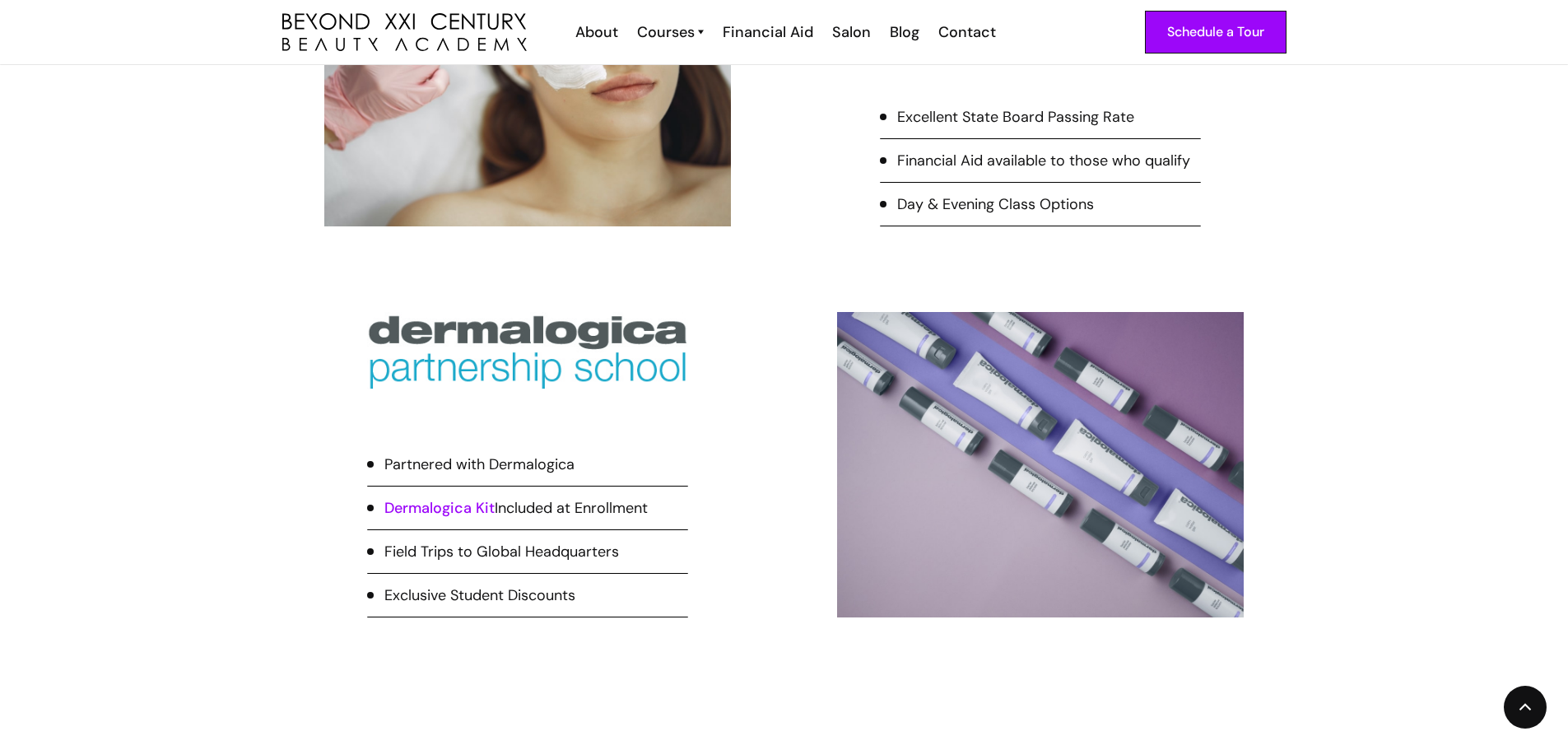
click at [417, 511] on link "Dermalogica Kit" at bounding box center [440, 507] width 110 height 20
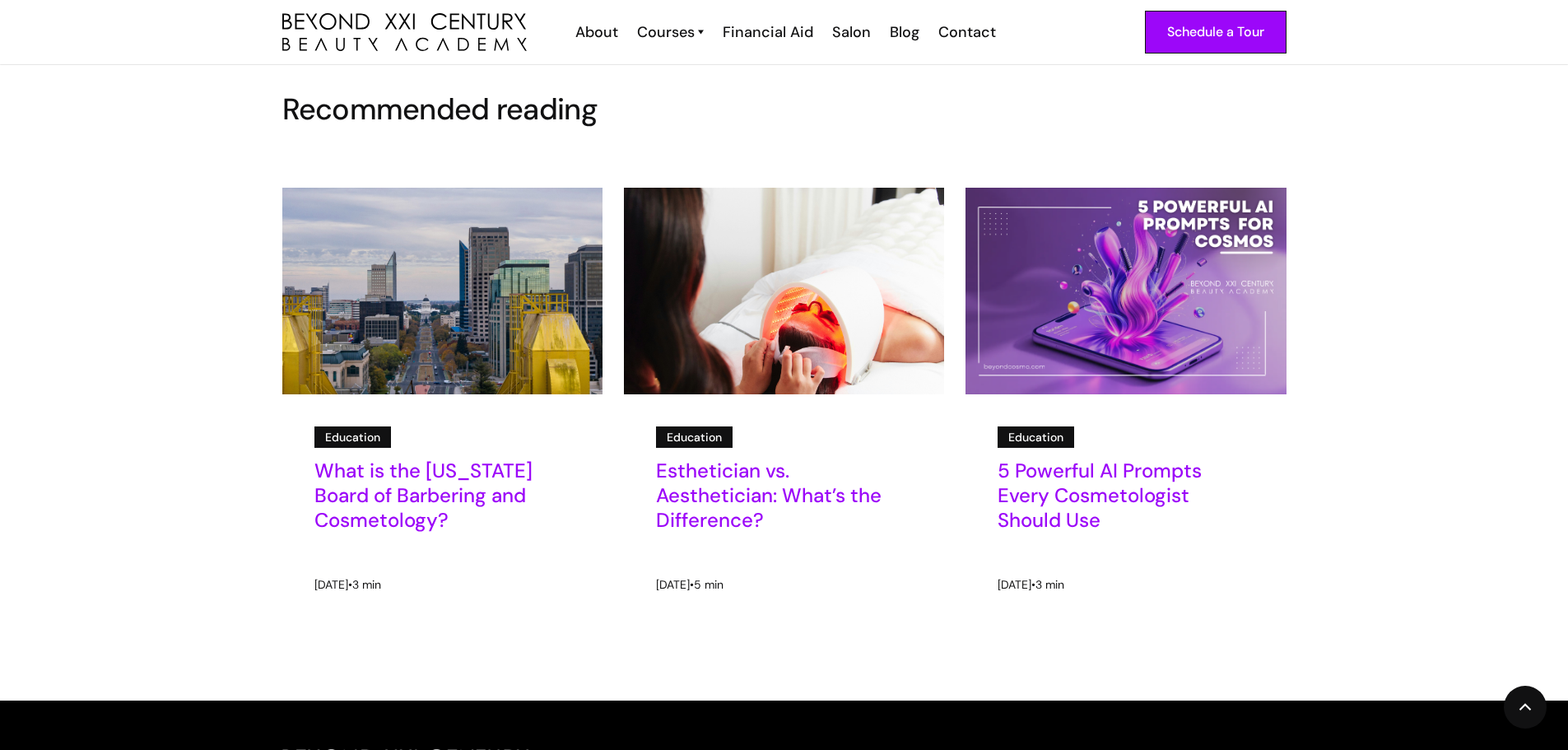
scroll to position [8970, 0]
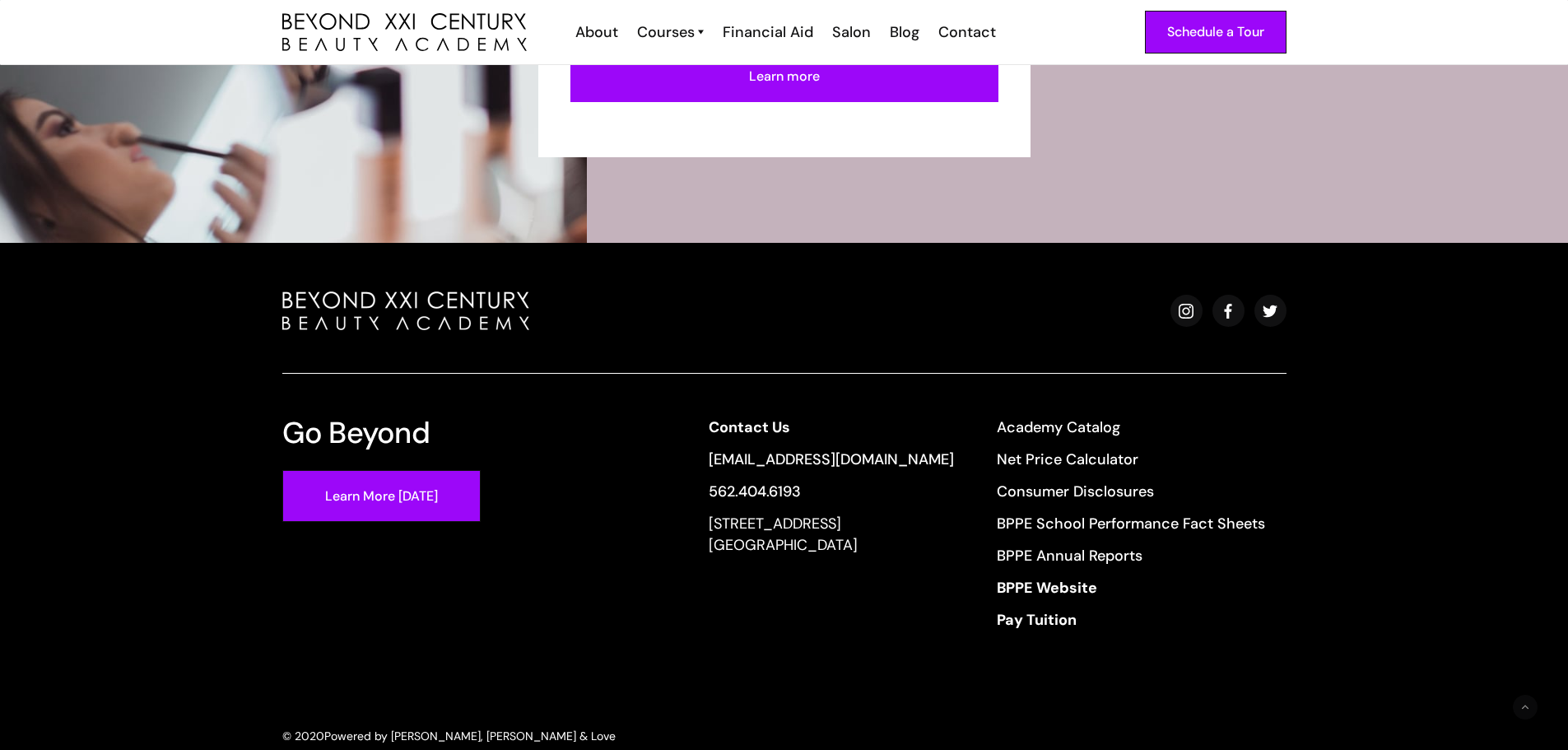
scroll to position [5230, 0]
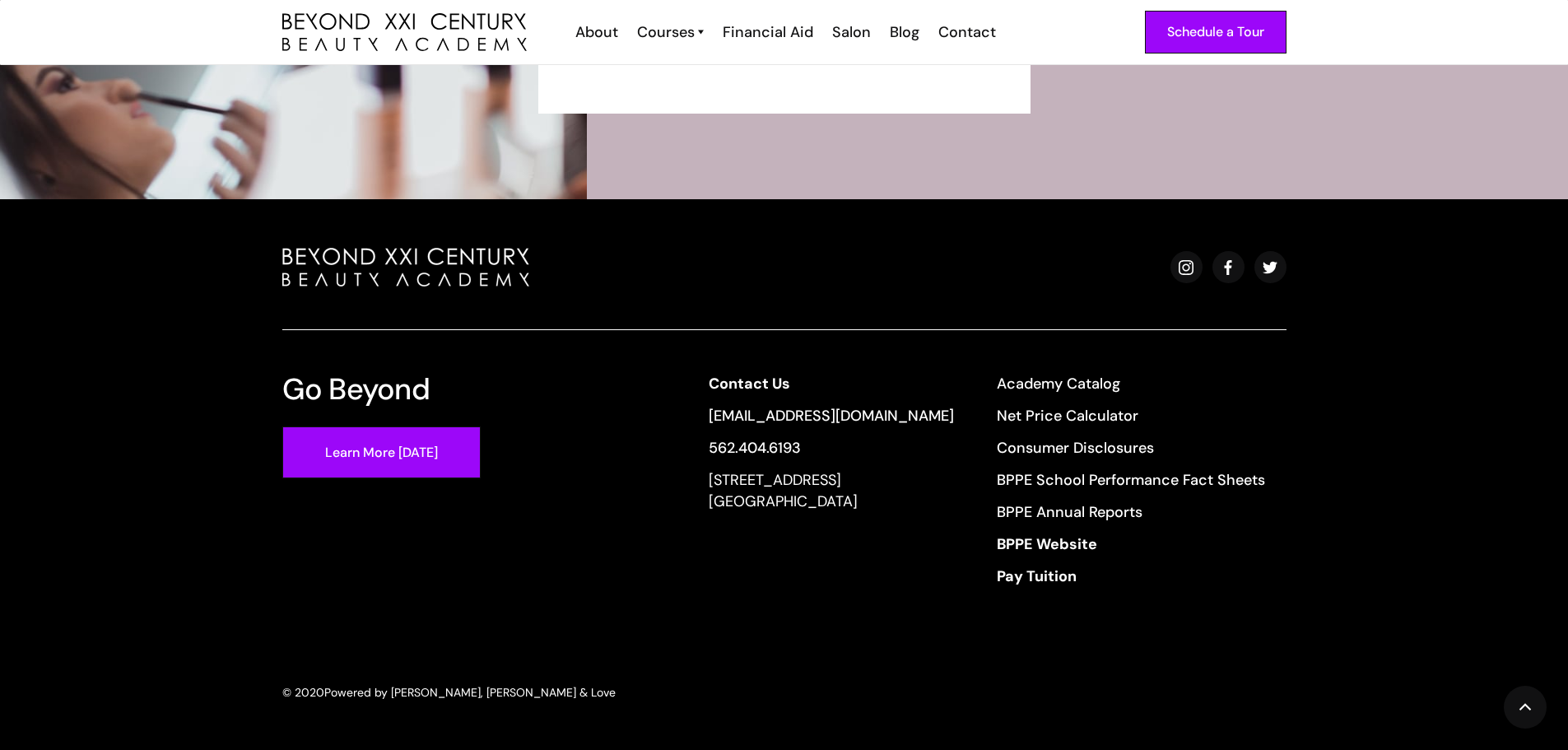
drag, startPoint x: 716, startPoint y: 479, endPoint x: 925, endPoint y: 510, distance: 211.3
click at [925, 510] on div "Contact Us info@beyondcosmo.com 562.404.6193 13640 Imperial Highway, Suite 6,7,…" at bounding box center [987, 484] width 599 height 225
click at [925, 510] on div "13640 Imperial Highway, Suite 6,7,8 Santa Fe Springs, CA 90670" at bounding box center [831, 490] width 245 height 42
drag, startPoint x: 707, startPoint y: 479, endPoint x: 938, endPoint y: 515, distance: 233.8
click at [938, 515] on div "Contact Us info@beyondcosmo.com 562.404.6193 13640 Imperial Highway, Suite 6,7,…" at bounding box center [987, 484] width 599 height 225
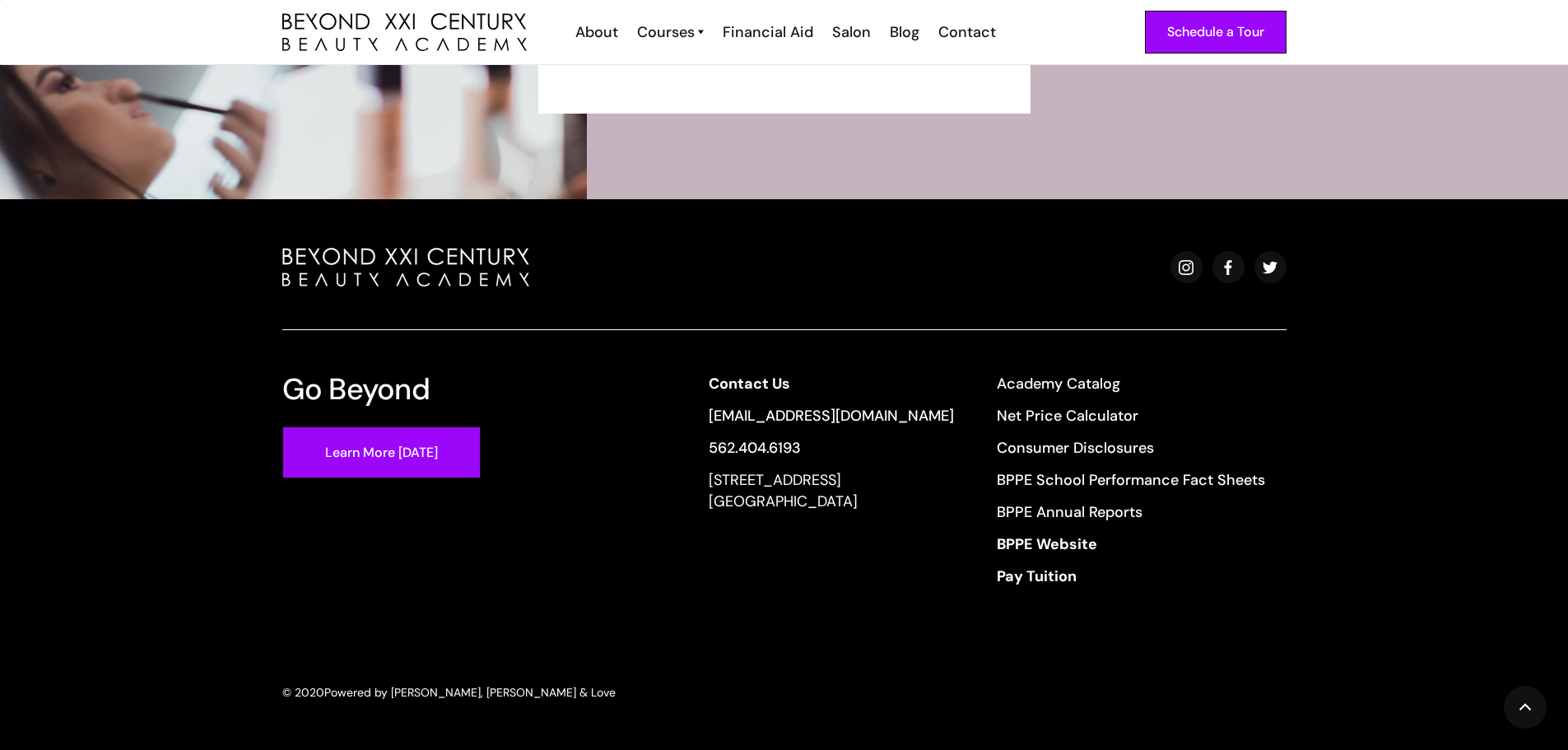
copy div "13640 Imperial Highway, Suite 6,7,8 Santa Fe Springs, CA 90670"
click at [1041, 411] on link "Net Price Calculator" at bounding box center [1131, 415] width 268 height 21
